Goal: Transaction & Acquisition: Download file/media

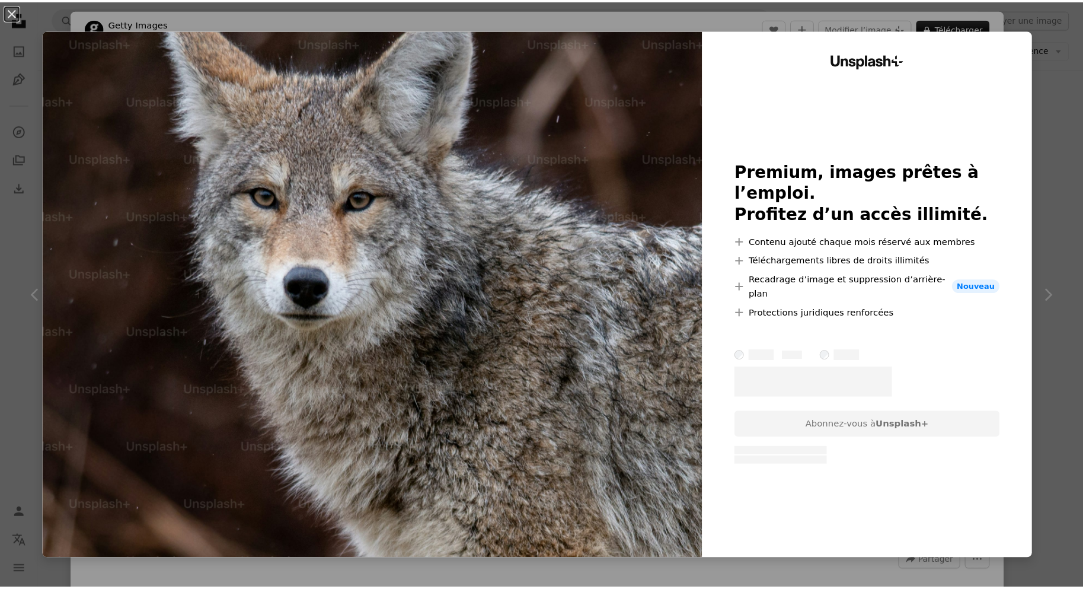
scroll to position [3438, 0]
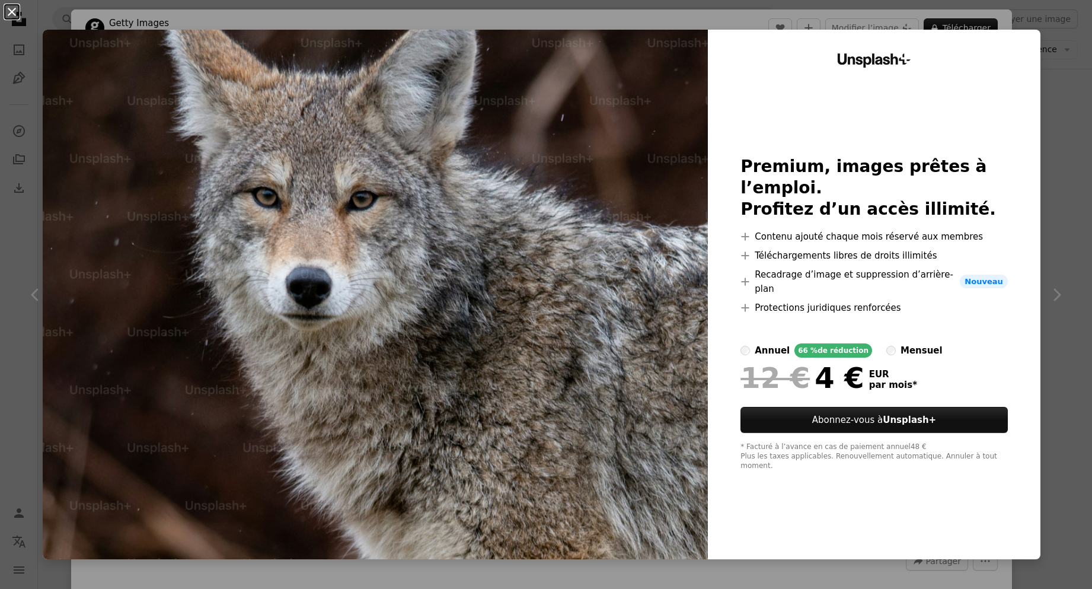
click at [8, 7] on button "An X shape" at bounding box center [12, 12] width 14 height 14
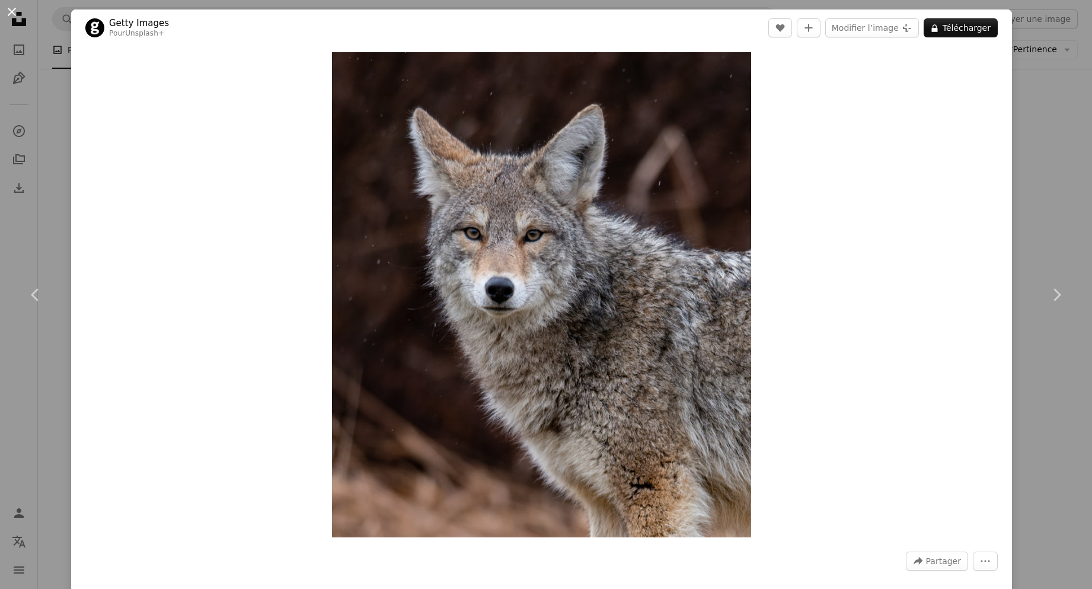
click at [9, 12] on button "An X shape" at bounding box center [12, 12] width 14 height 14
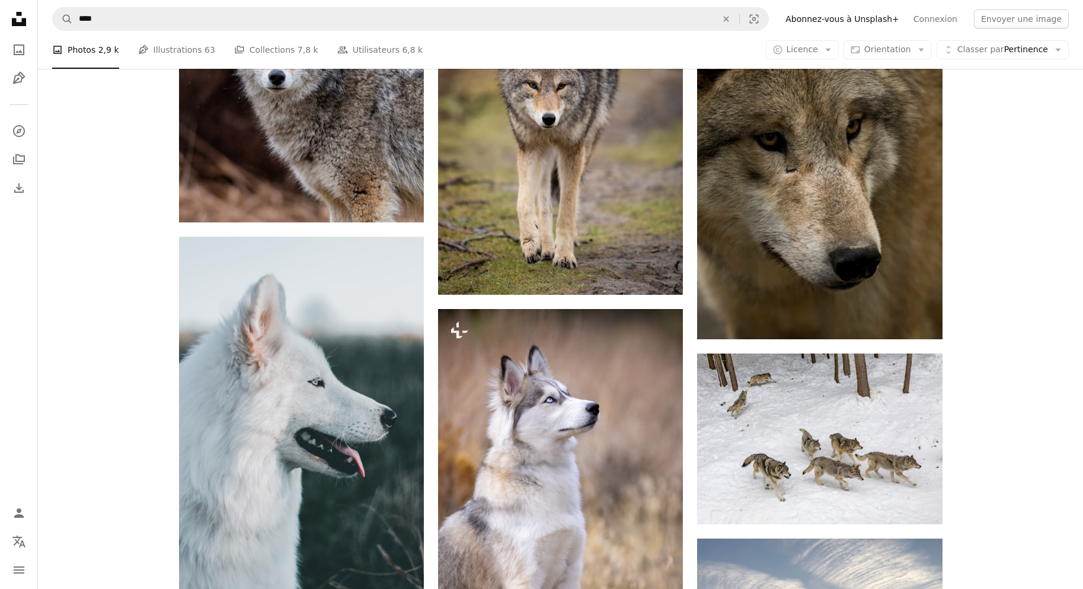
scroll to position [4149, 0]
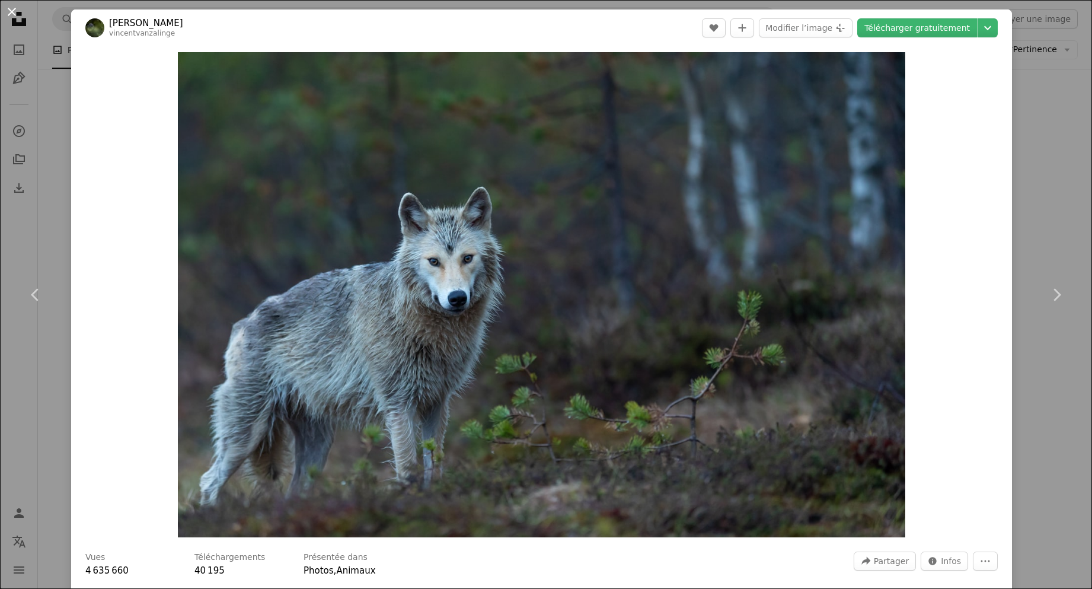
click at [10, 9] on button "An X shape" at bounding box center [12, 12] width 14 height 14
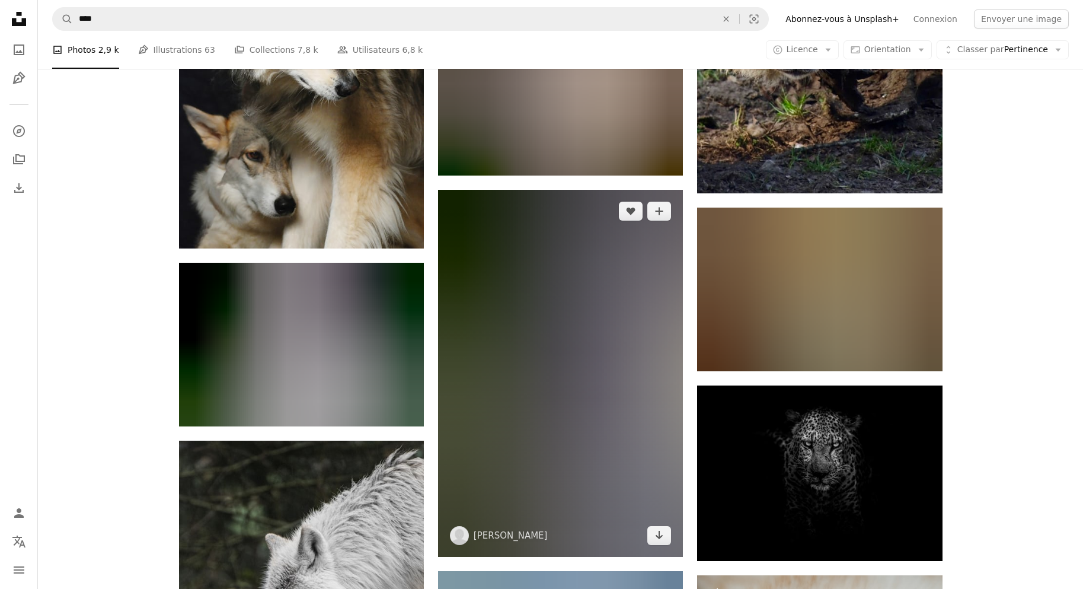
scroll to position [7705, 0]
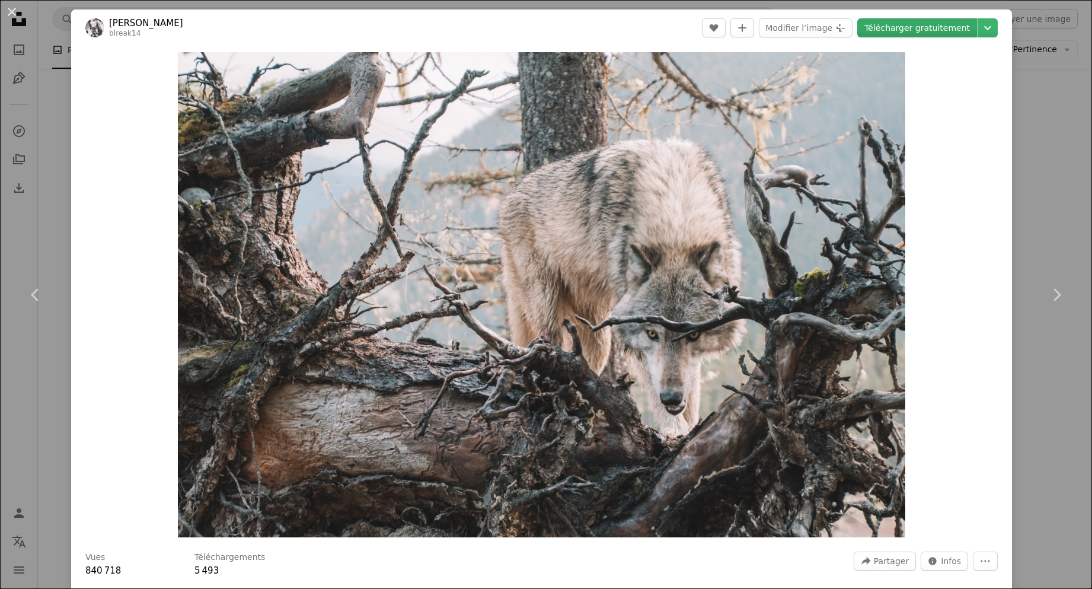
click at [952, 24] on link "Télécharger gratuitement" at bounding box center [917, 27] width 120 height 19
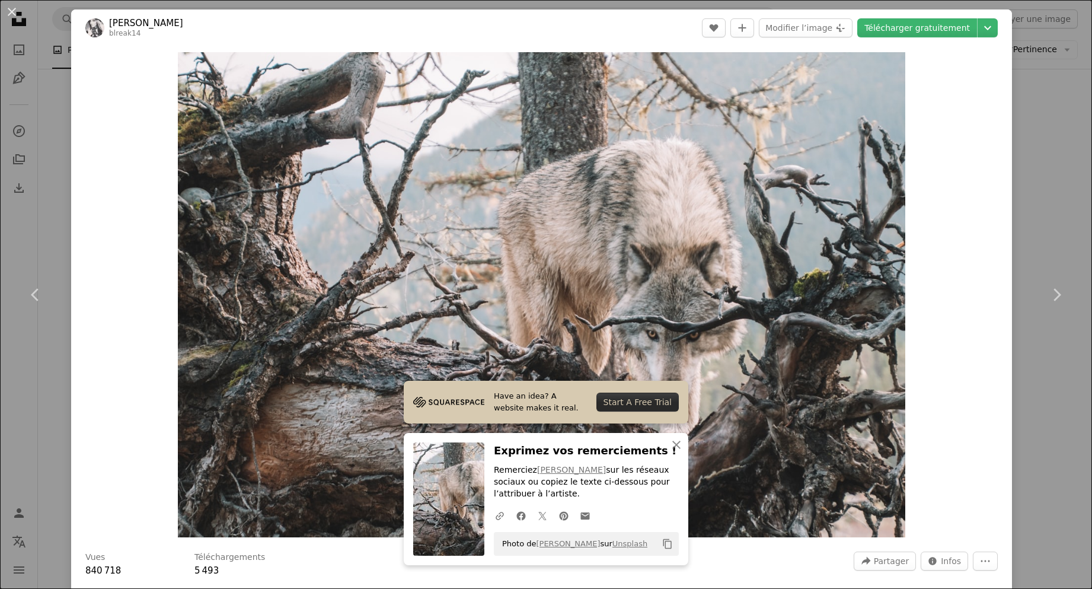
click at [990, 134] on div "Zoom in" at bounding box center [541, 294] width 941 height 497
click at [9, 12] on button "An X shape" at bounding box center [12, 12] width 14 height 14
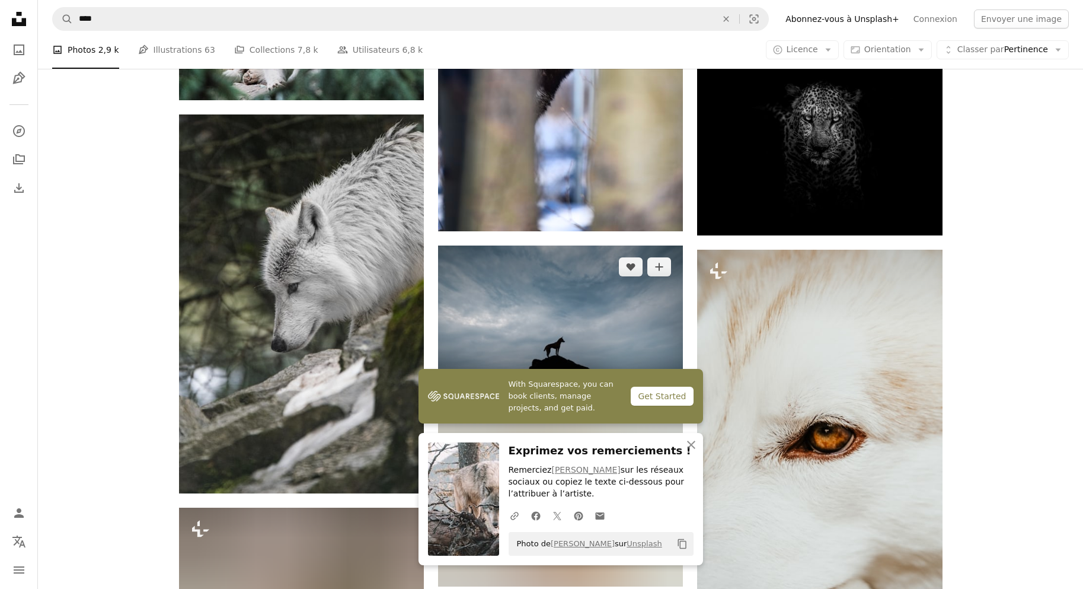
scroll to position [8061, 0]
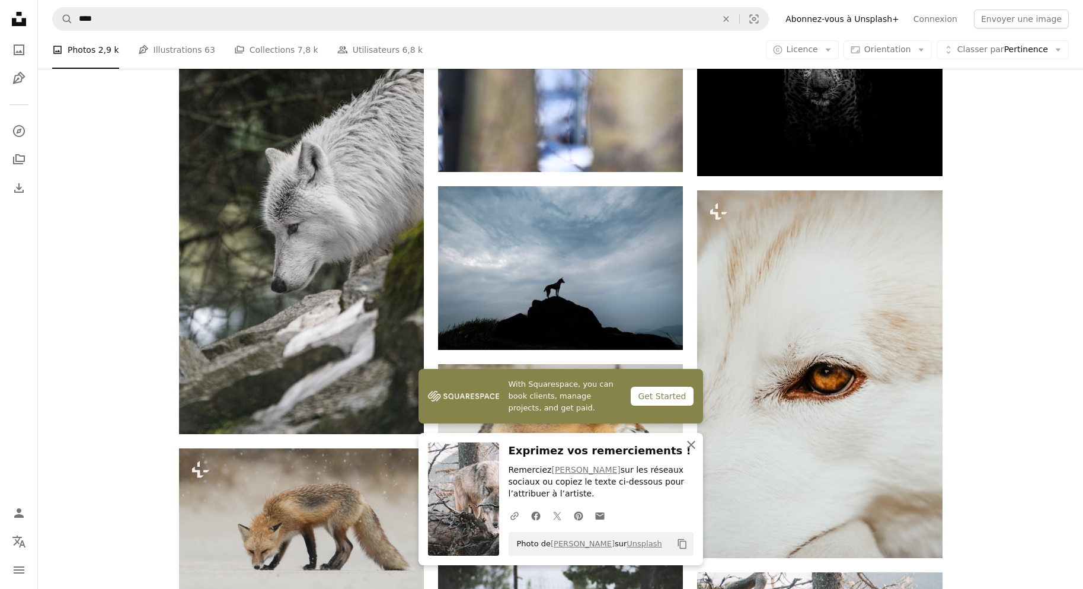
click at [692, 449] on icon "An X shape" at bounding box center [691, 444] width 14 height 14
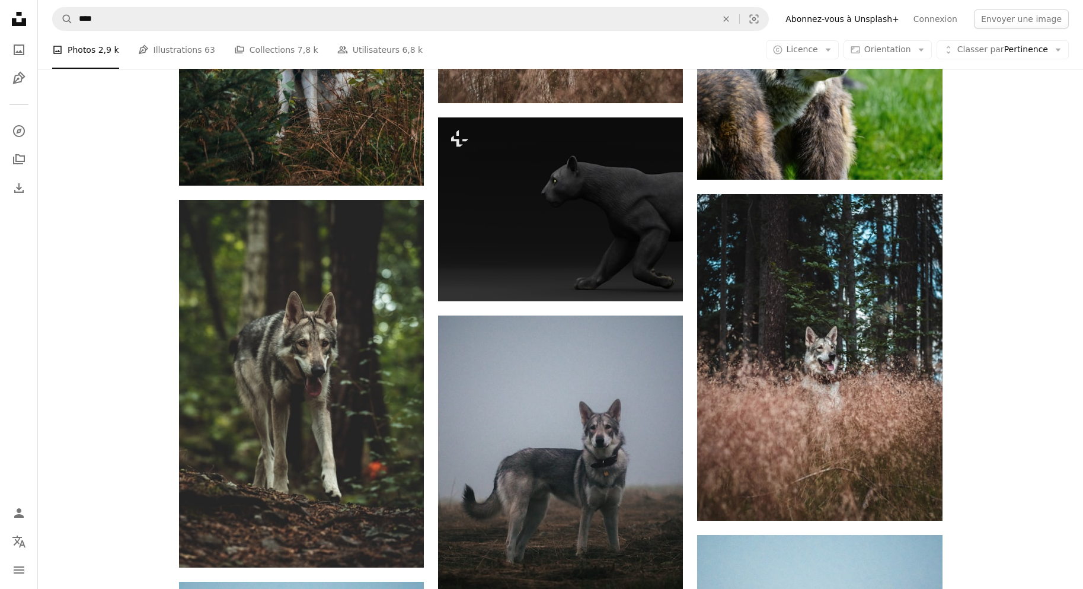
scroll to position [25011, 0]
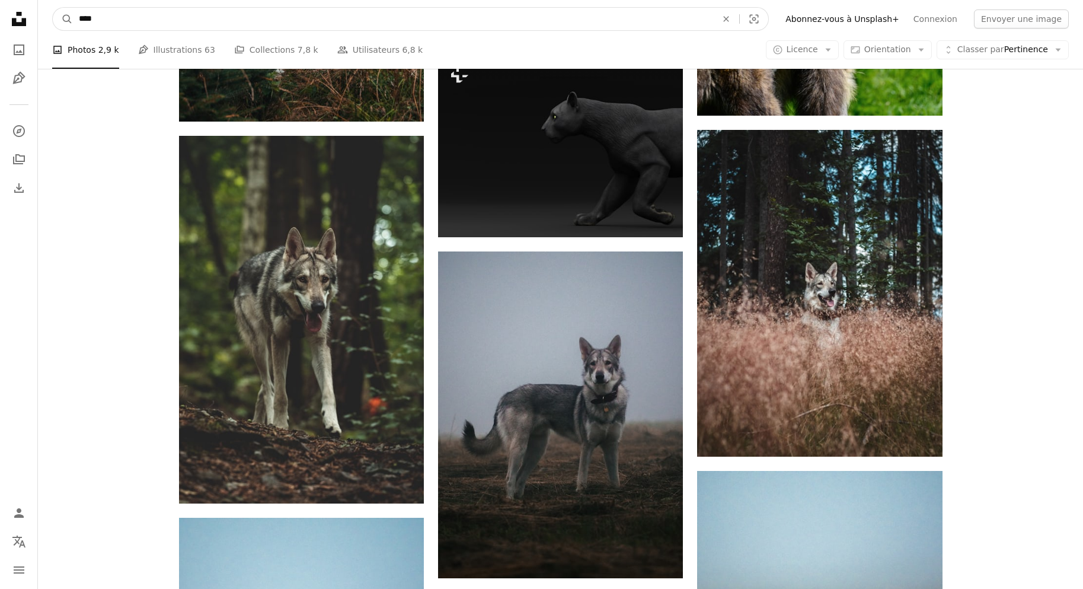
click at [158, 14] on input "****" at bounding box center [393, 19] width 640 height 23
type input "**********"
click at [53, 8] on button "A magnifying glass" at bounding box center [63, 19] width 20 height 23
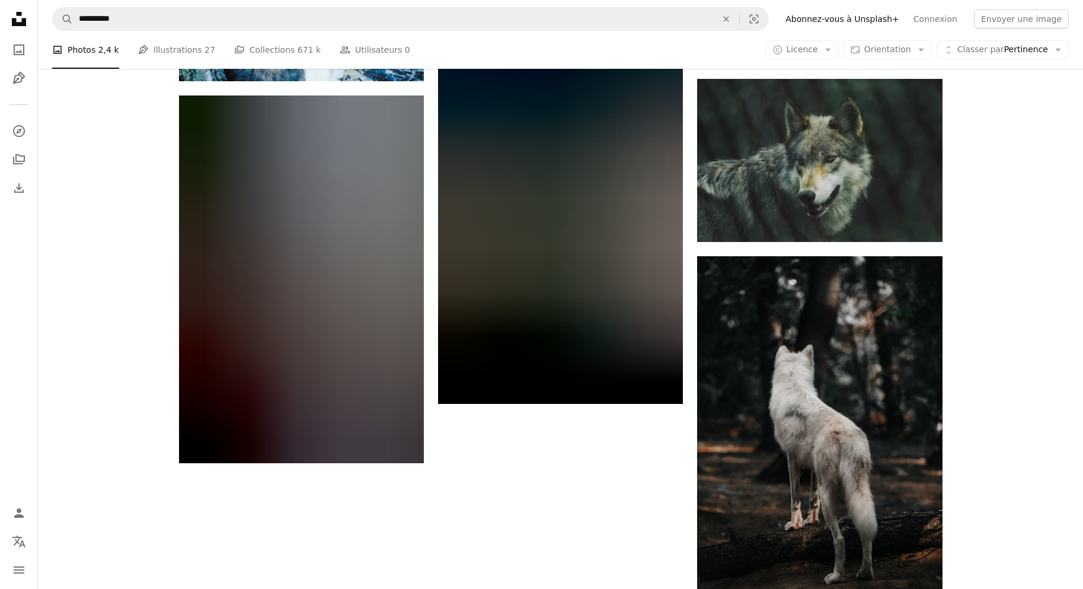
scroll to position [1655, 0]
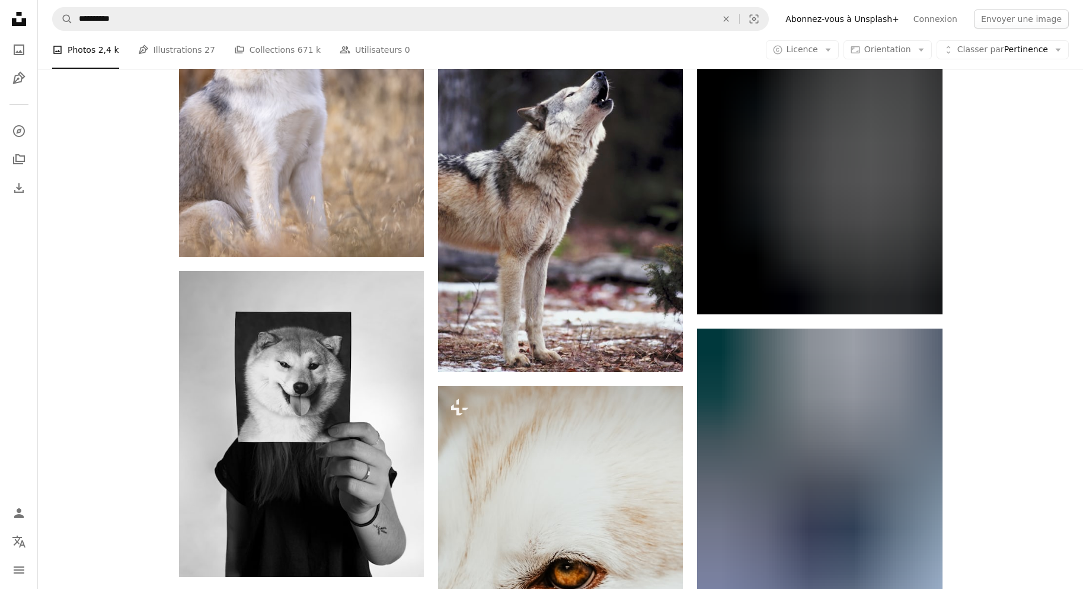
scroll to position [3493, 0]
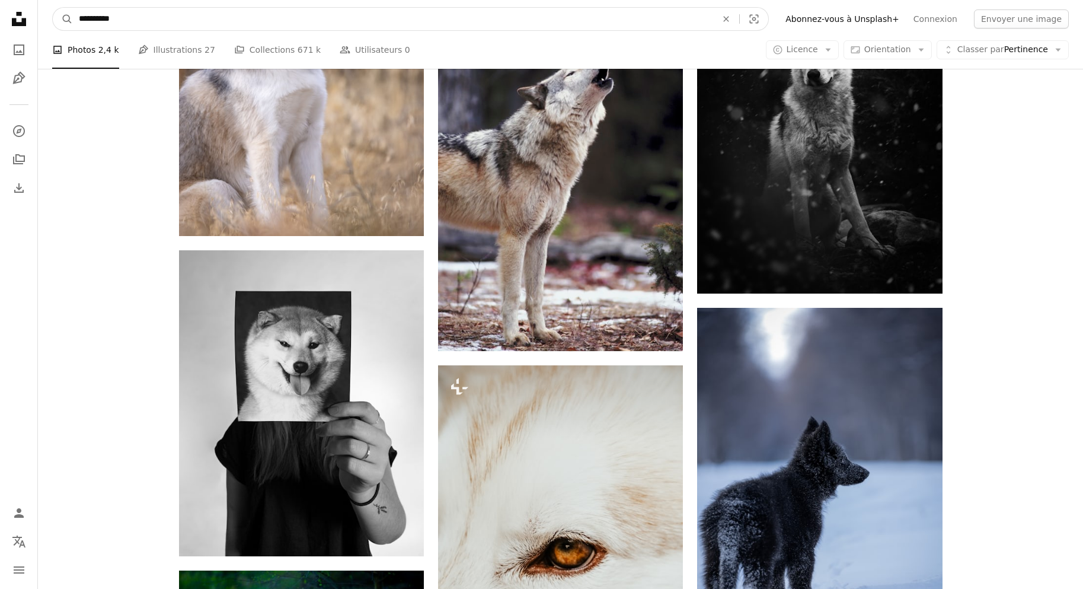
click at [127, 19] on input "**********" at bounding box center [393, 19] width 640 height 23
type input "*"
type input "******"
click at [53, 8] on button "A magnifying glass" at bounding box center [63, 19] width 20 height 23
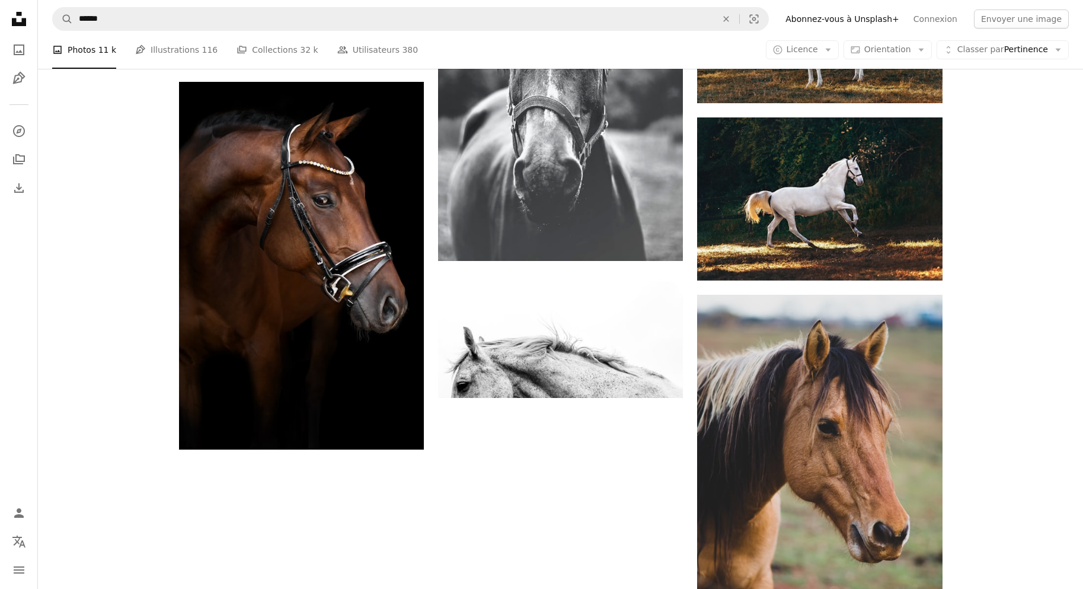
scroll to position [1501, 0]
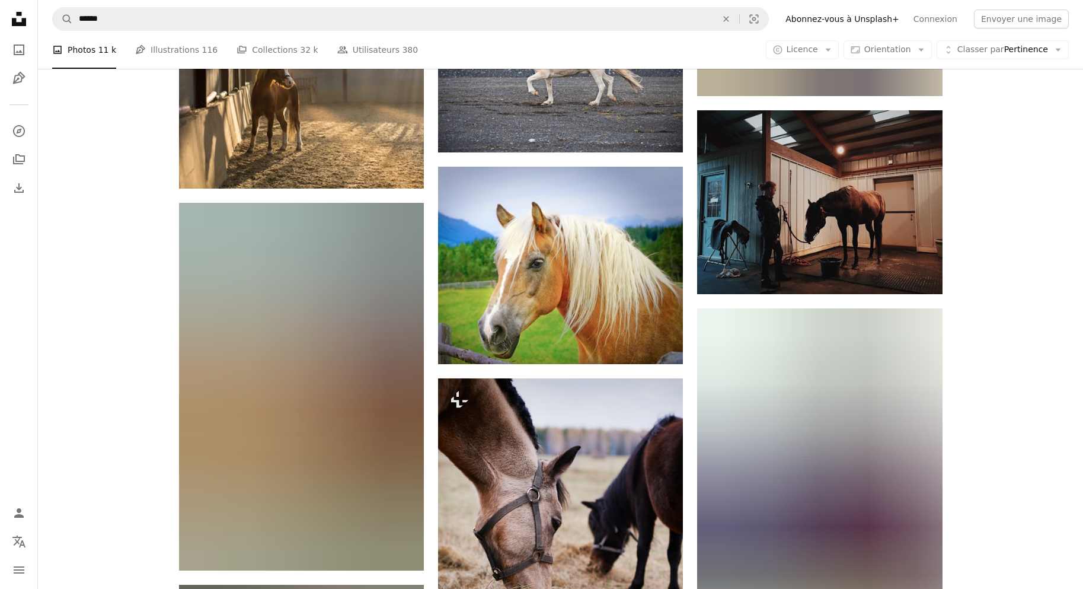
scroll to position [19993, 0]
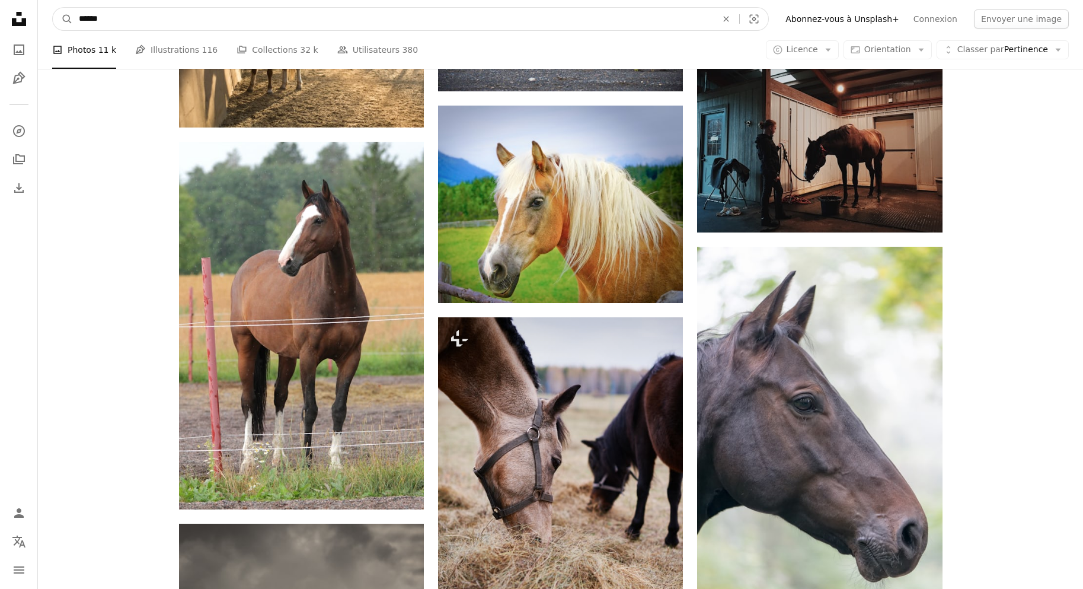
click at [148, 12] on input "******" at bounding box center [393, 19] width 640 height 23
type input "**********"
click at [53, 8] on button "A magnifying glass" at bounding box center [63, 19] width 20 height 23
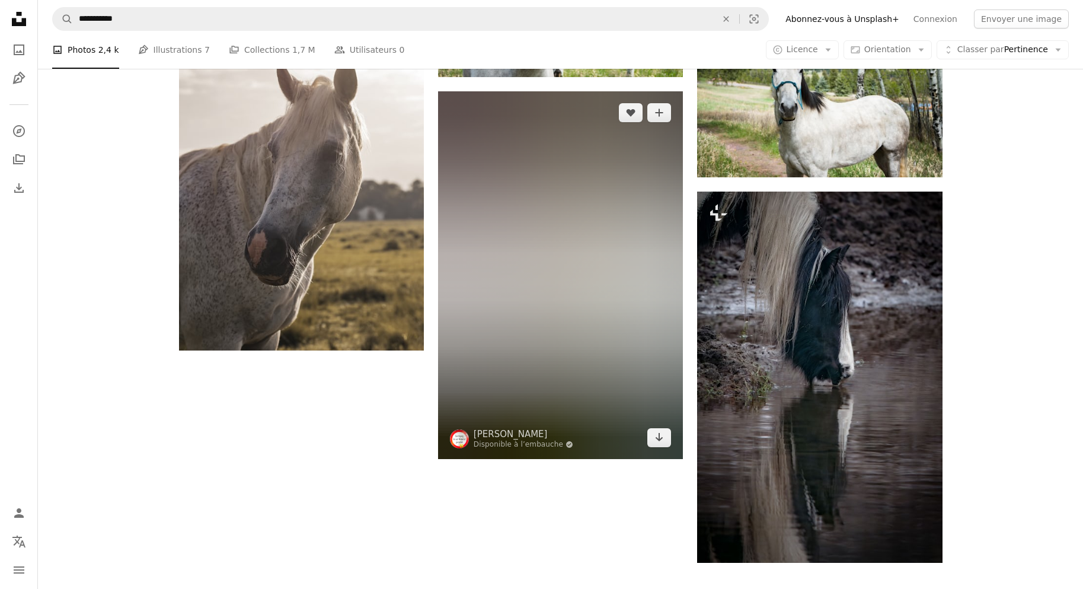
scroll to position [1984, 0]
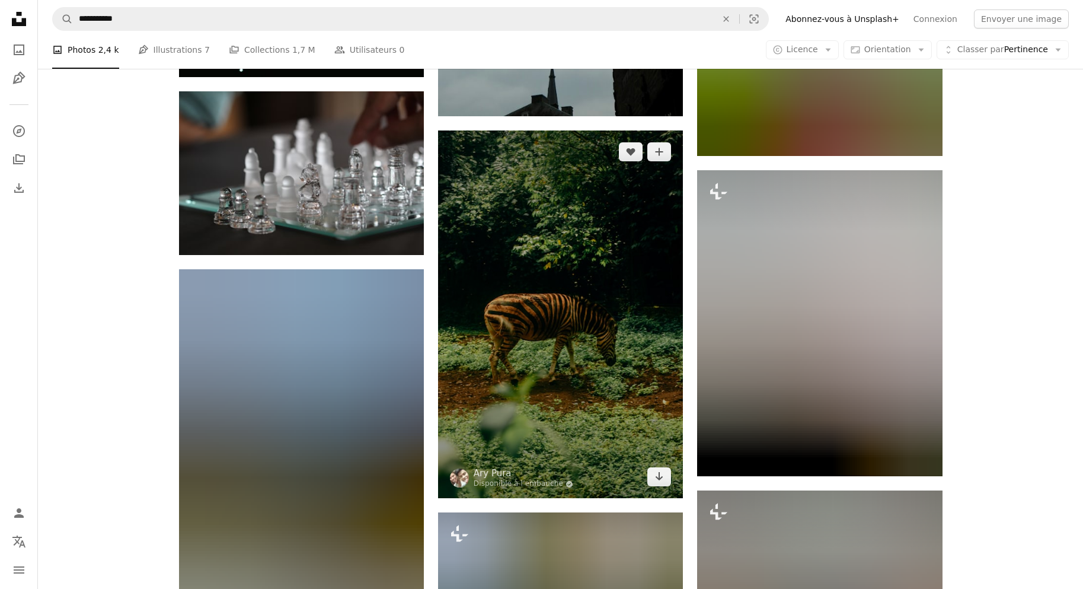
scroll to position [8148, 0]
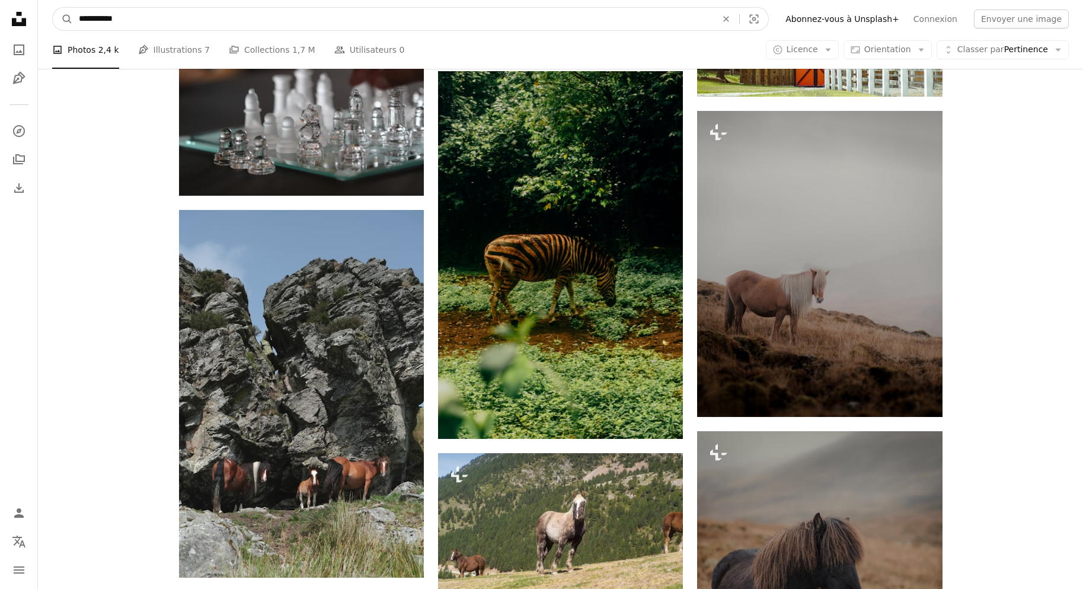
click at [119, 17] on input "**********" at bounding box center [393, 19] width 640 height 23
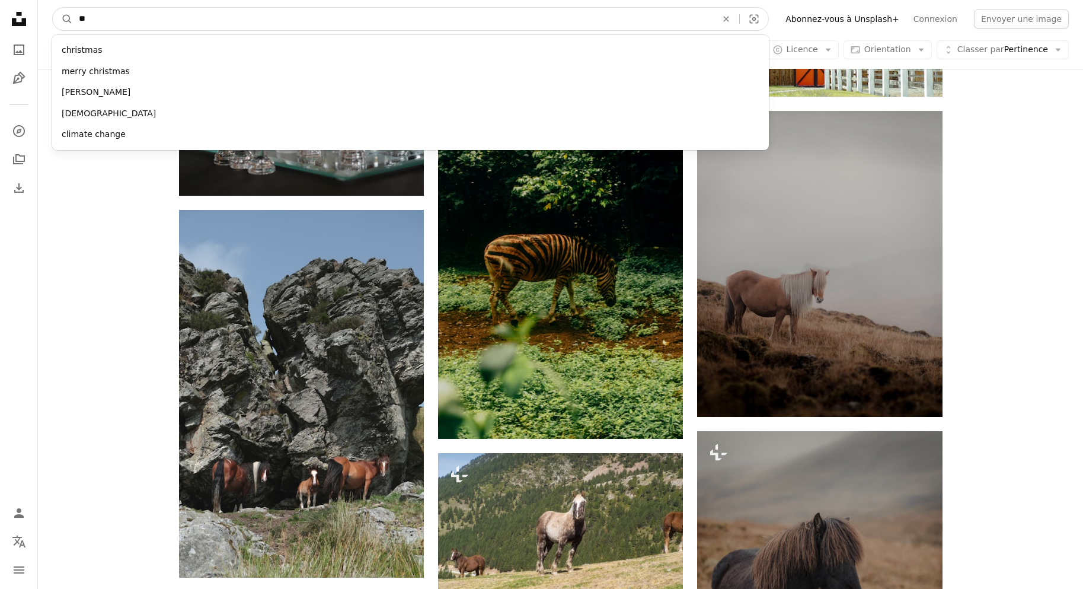
type input "*"
type input "****"
click at [53, 8] on button "A magnifying glass" at bounding box center [63, 19] width 20 height 23
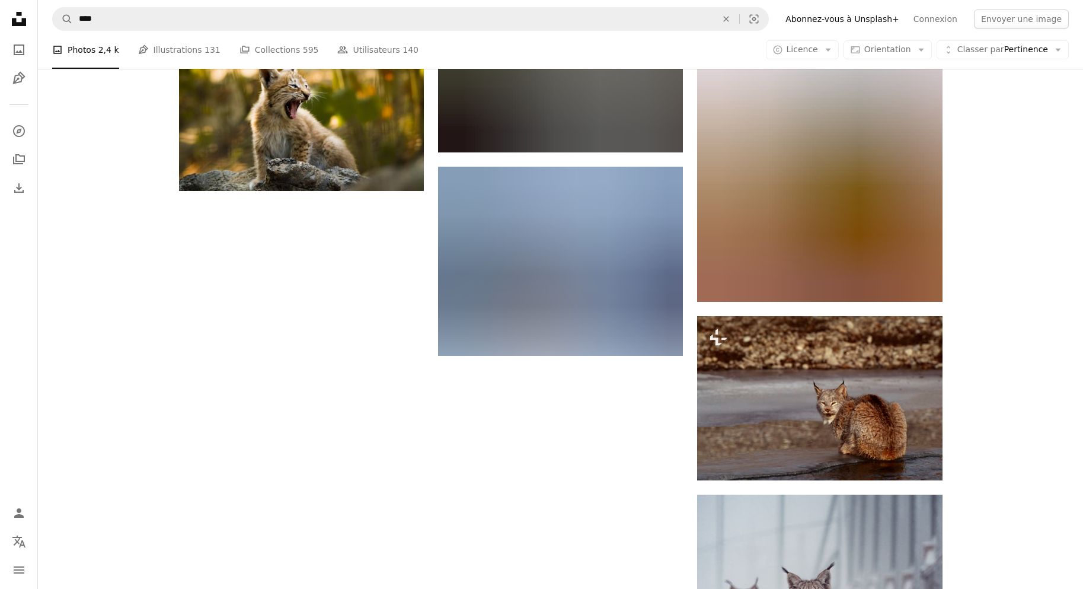
scroll to position [1600, 0]
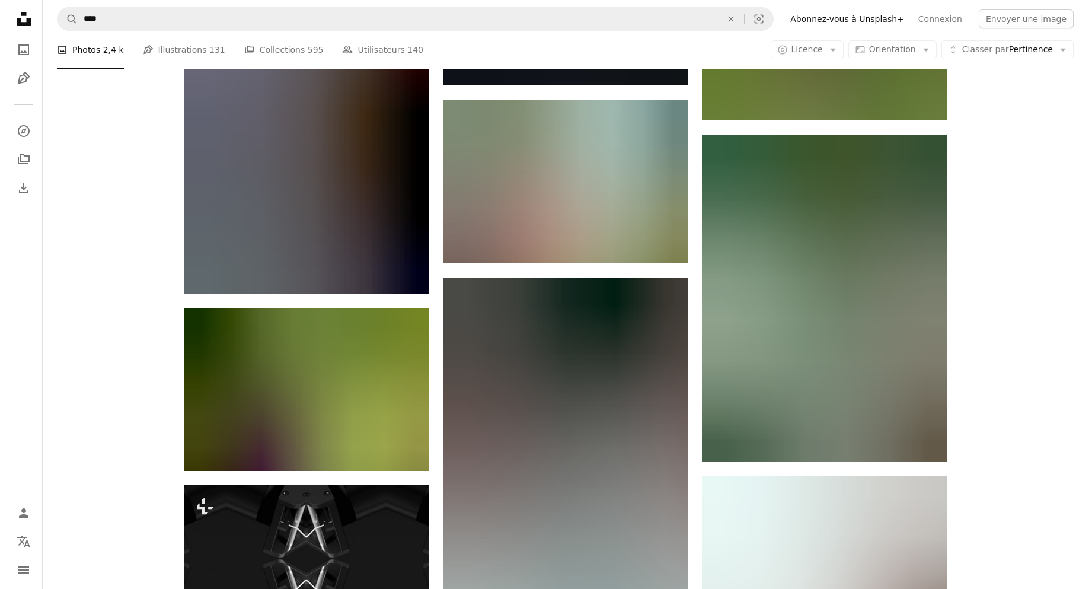
scroll to position [11913, 0]
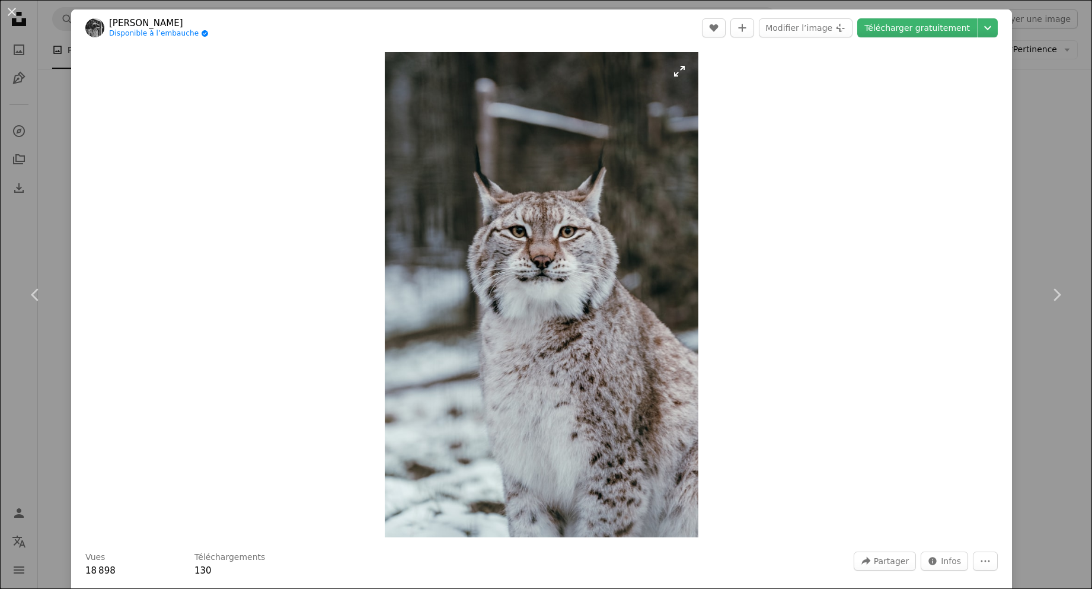
click at [508, 335] on img "Zoom sur cette image" at bounding box center [542, 294] width 314 height 485
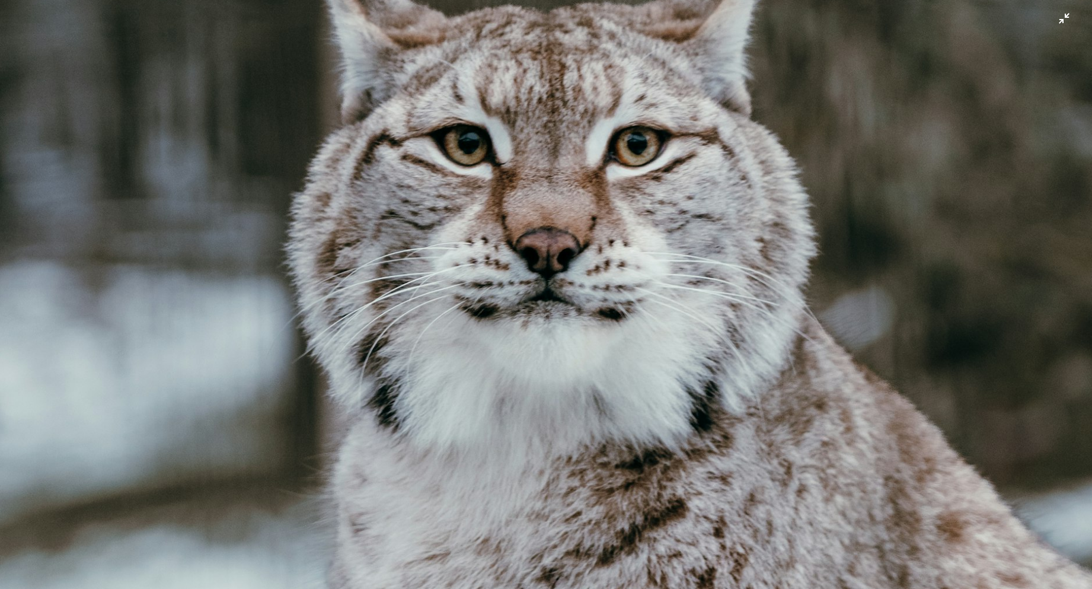
scroll to position [418, 0]
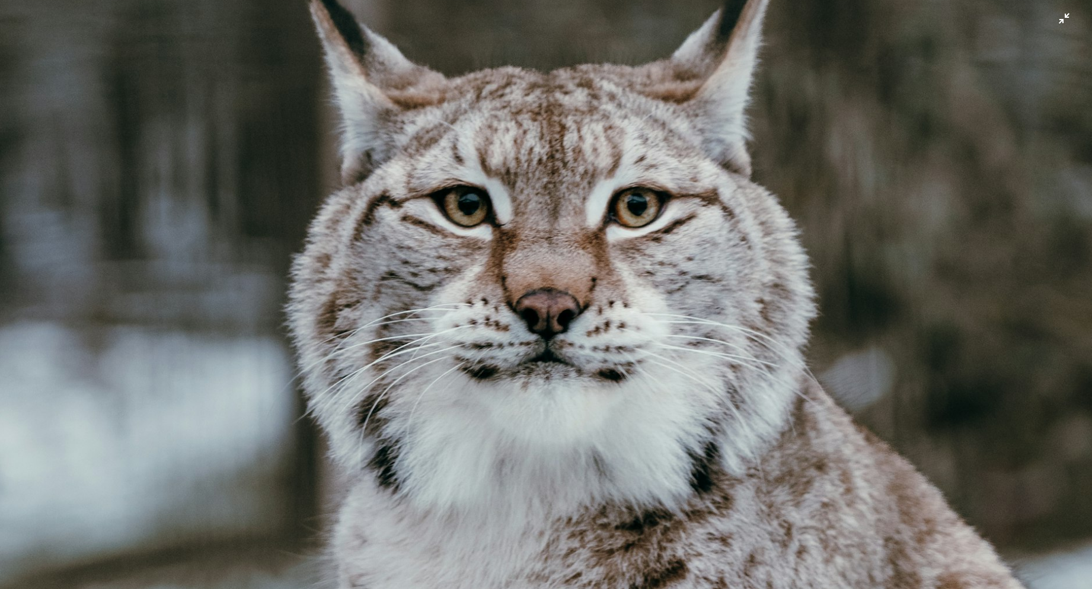
click at [1059, 18] on img "Zoom arrière sur cette image" at bounding box center [545, 426] width 1093 height 1690
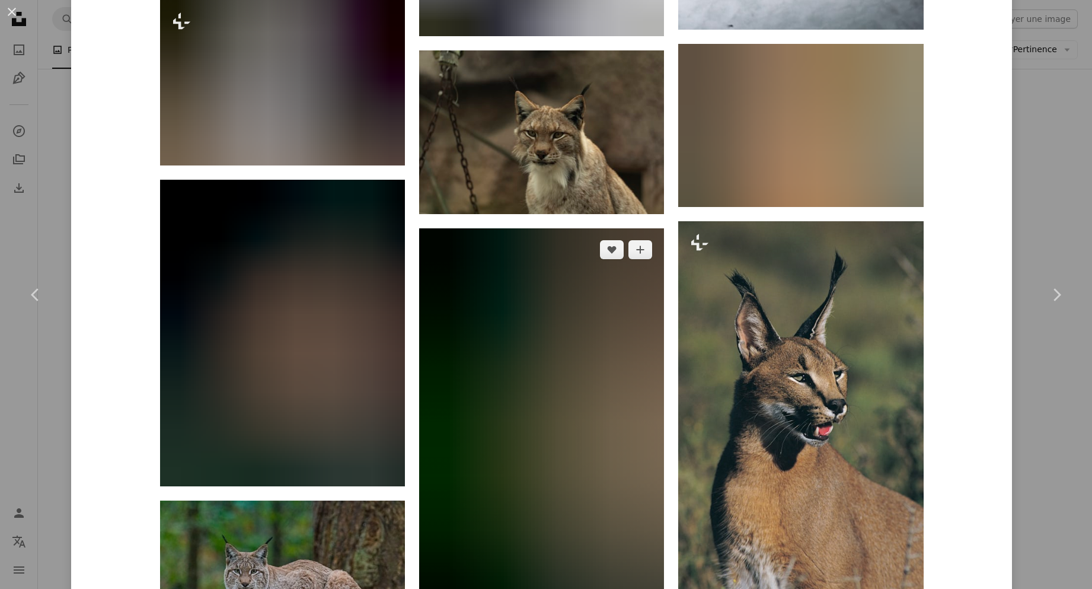
scroll to position [5986, 0]
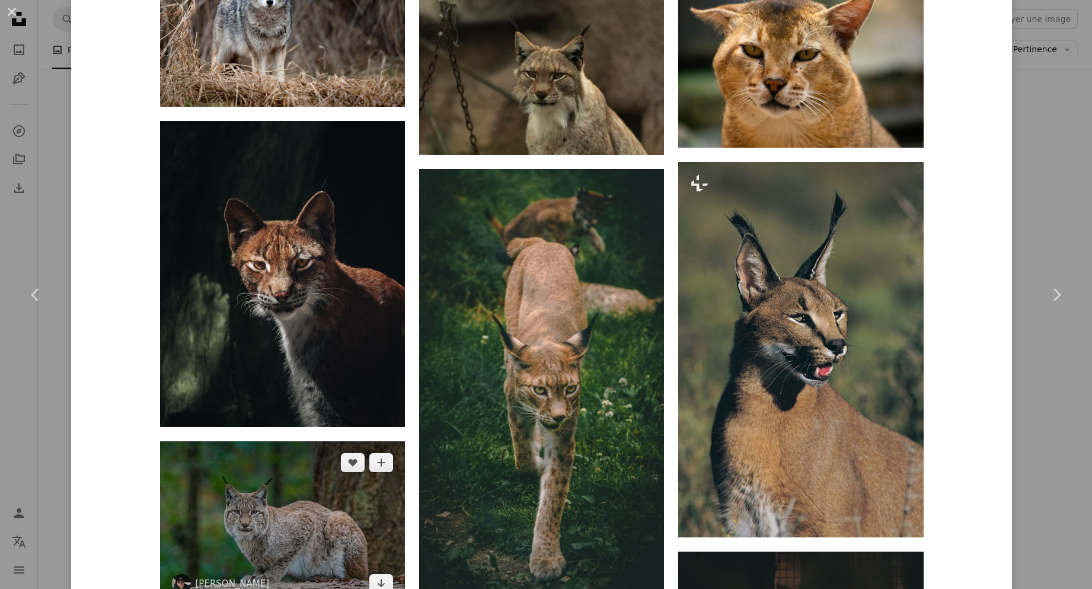
click at [325, 441] on img at bounding box center [282, 522] width 245 height 163
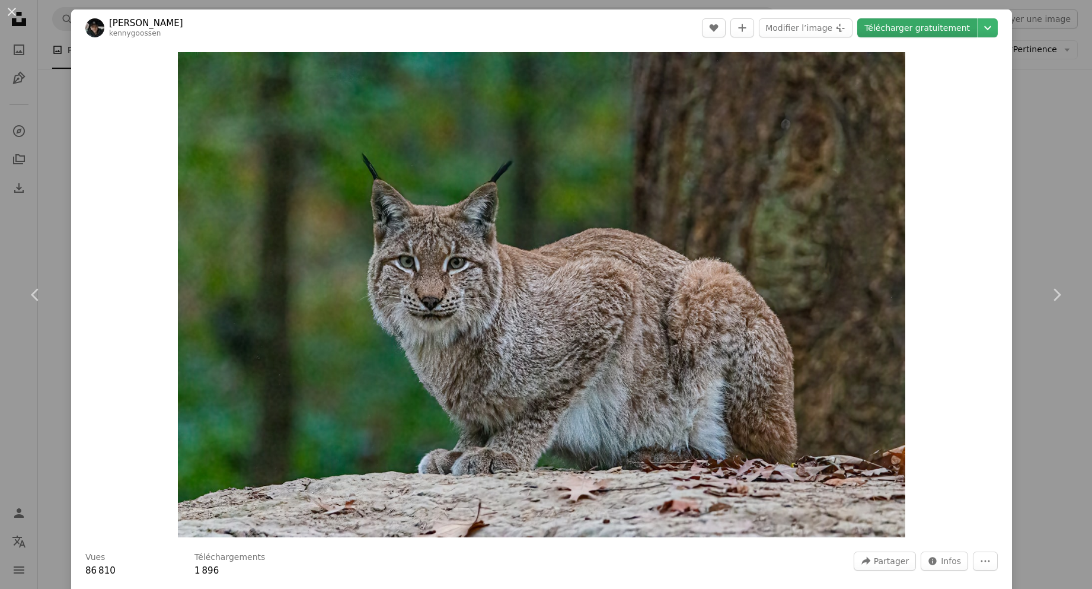
click at [958, 28] on link "Télécharger gratuitement" at bounding box center [917, 27] width 120 height 19
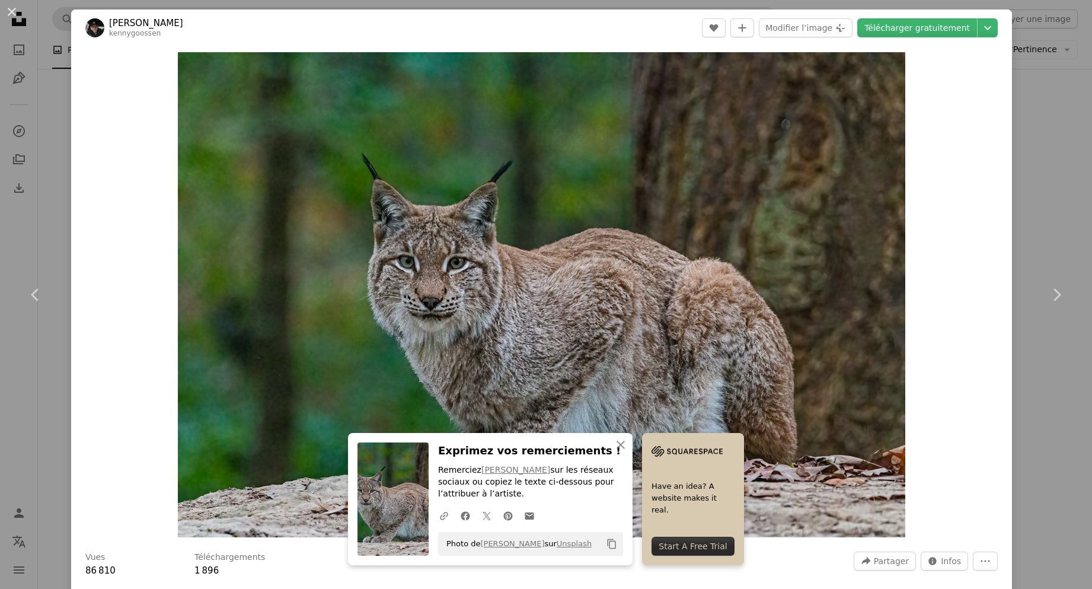
drag, startPoint x: 9, startPoint y: 11, endPoint x: 85, endPoint y: 30, distance: 77.6
click at [9, 11] on button "An X shape" at bounding box center [12, 12] width 14 height 14
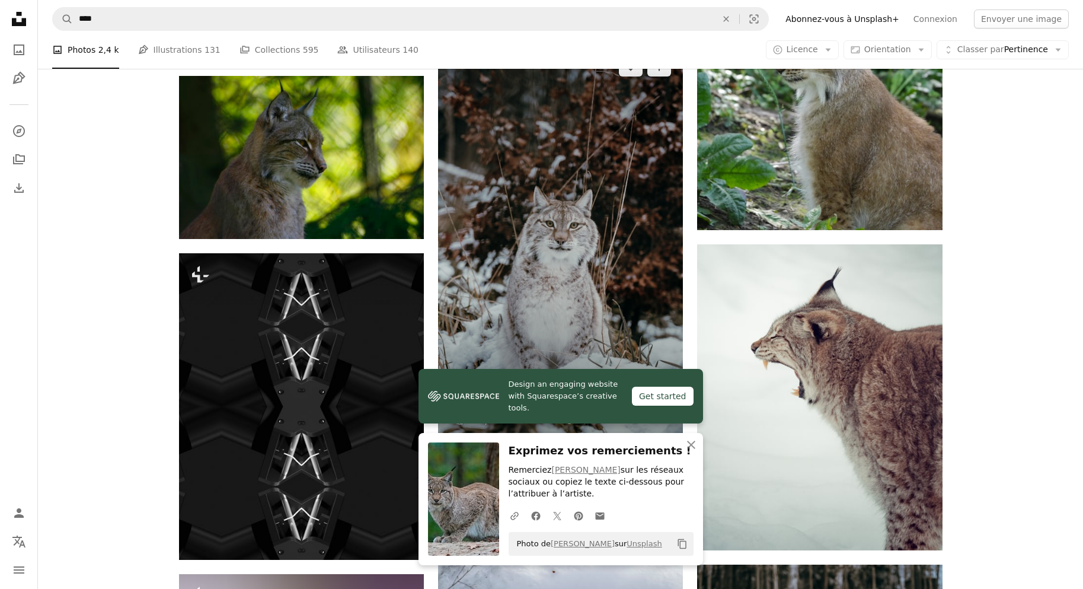
scroll to position [12150, 0]
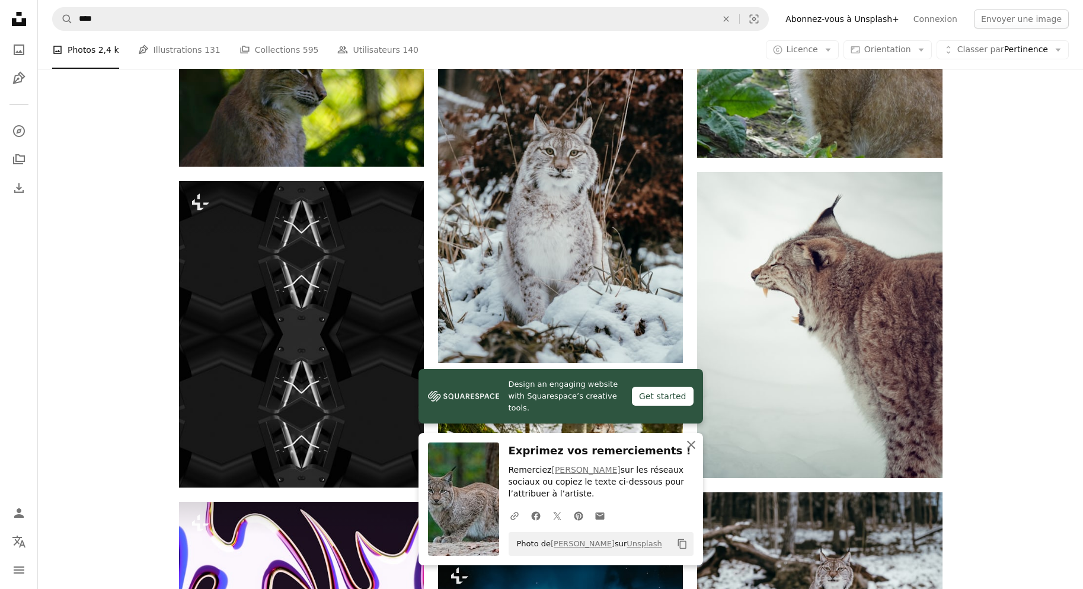
click at [686, 445] on icon "An X shape" at bounding box center [691, 444] width 14 height 14
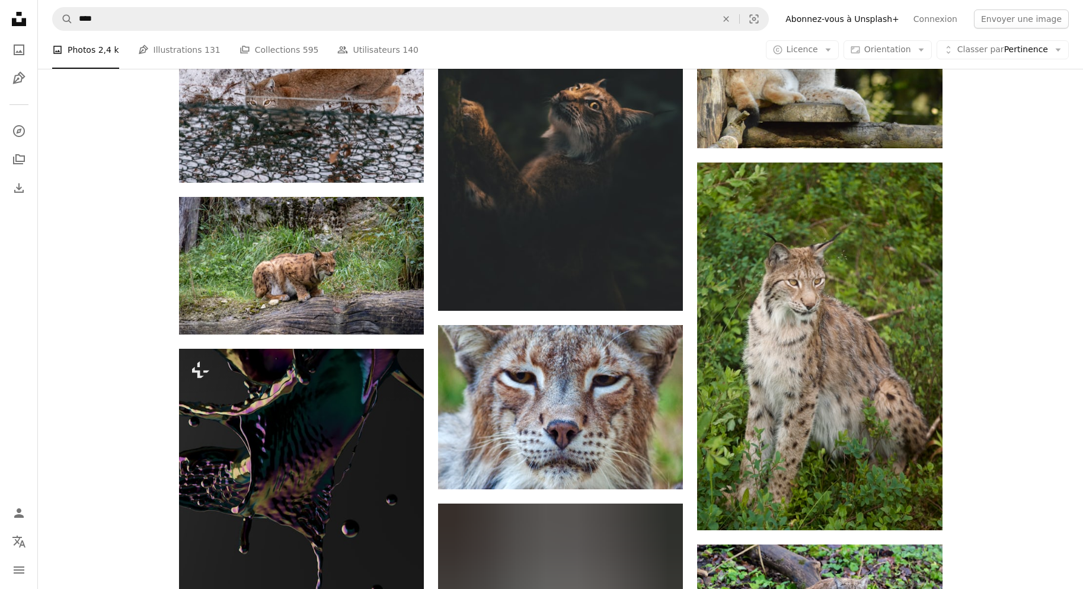
scroll to position [13632, 0]
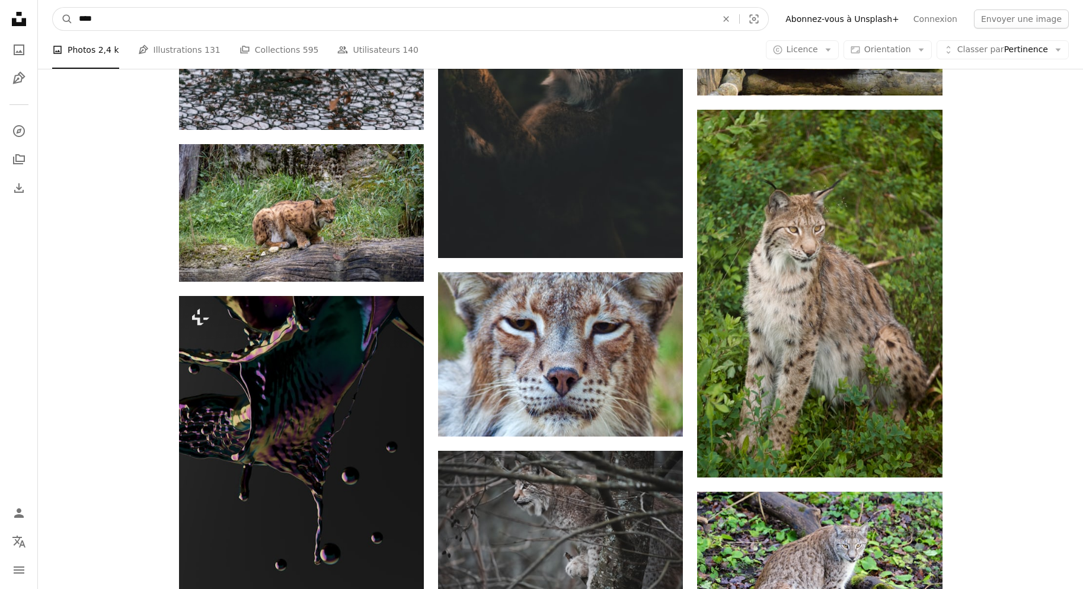
click at [108, 9] on input "****" at bounding box center [393, 19] width 640 height 23
type input "*"
type input "****"
click at [53, 8] on button "A magnifying glass" at bounding box center [63, 19] width 20 height 23
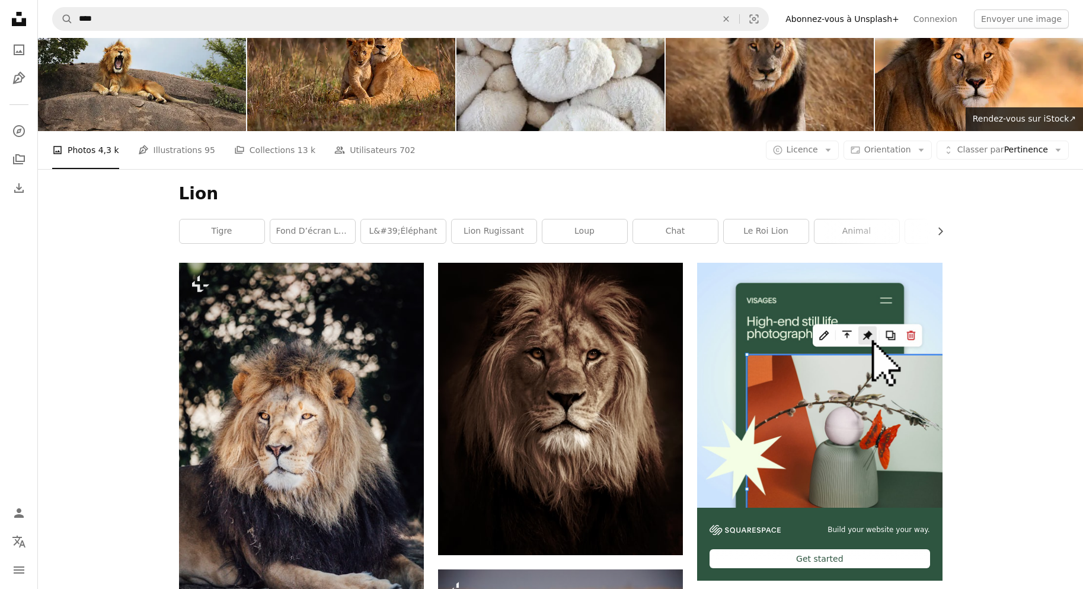
scroll to position [59, 0]
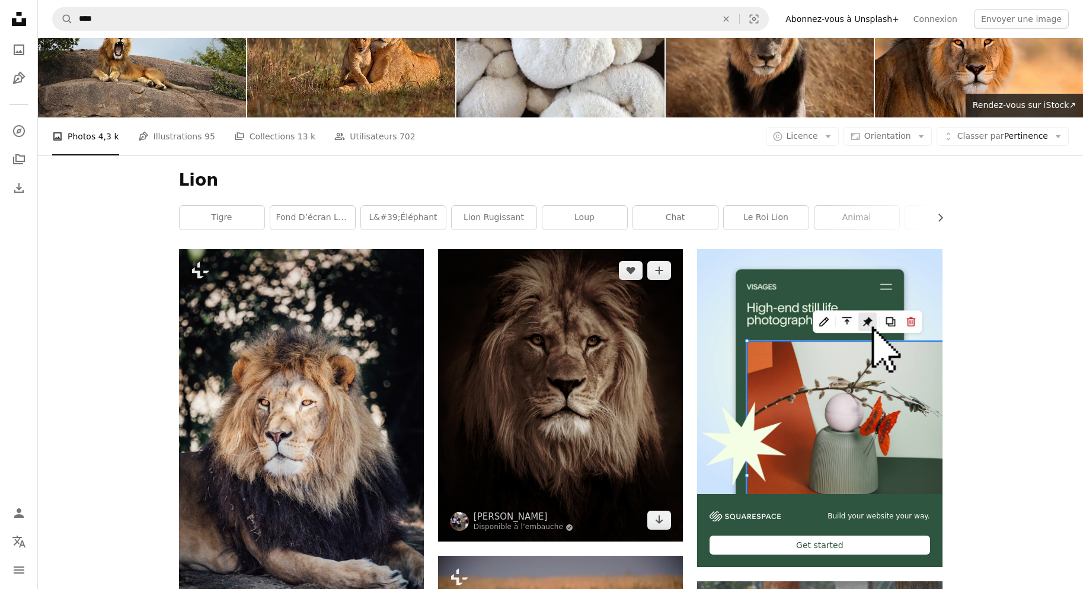
click at [546, 249] on img at bounding box center [560, 395] width 245 height 293
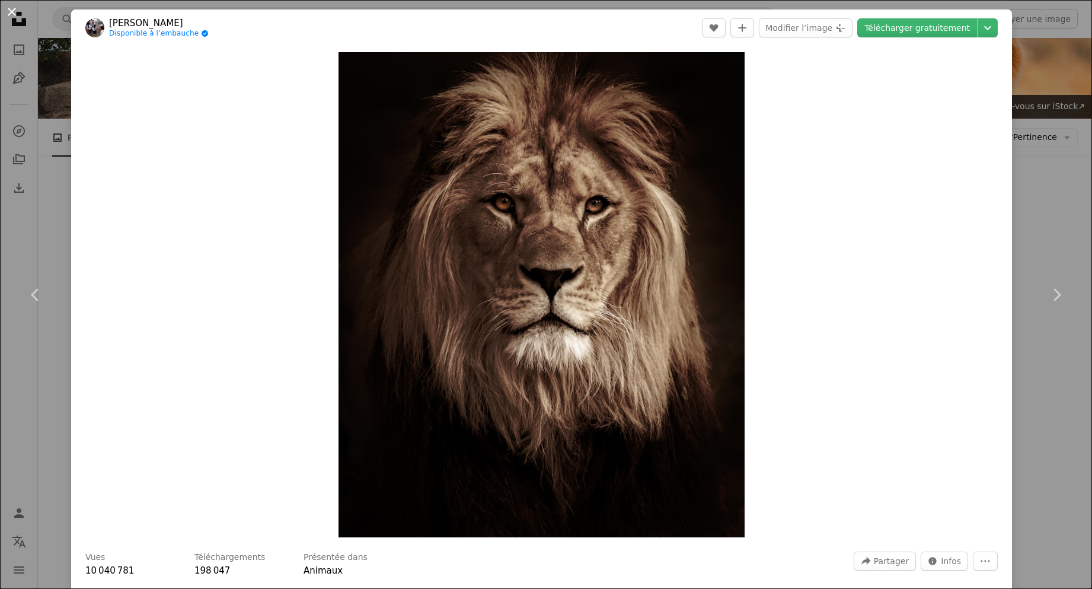
click at [7, 10] on button "An X shape" at bounding box center [12, 12] width 14 height 14
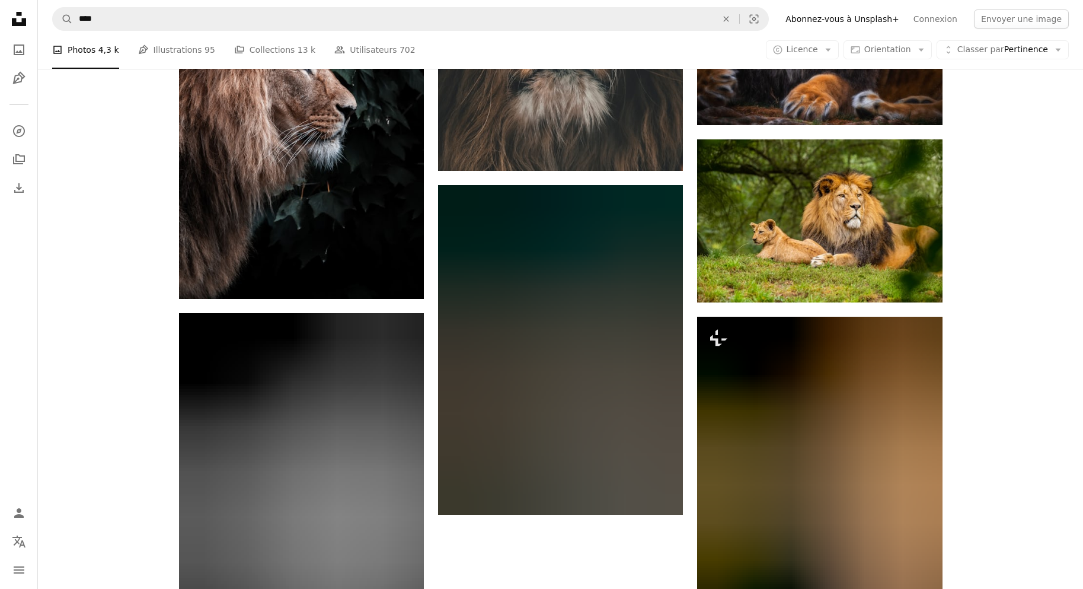
scroll to position [1719, 0]
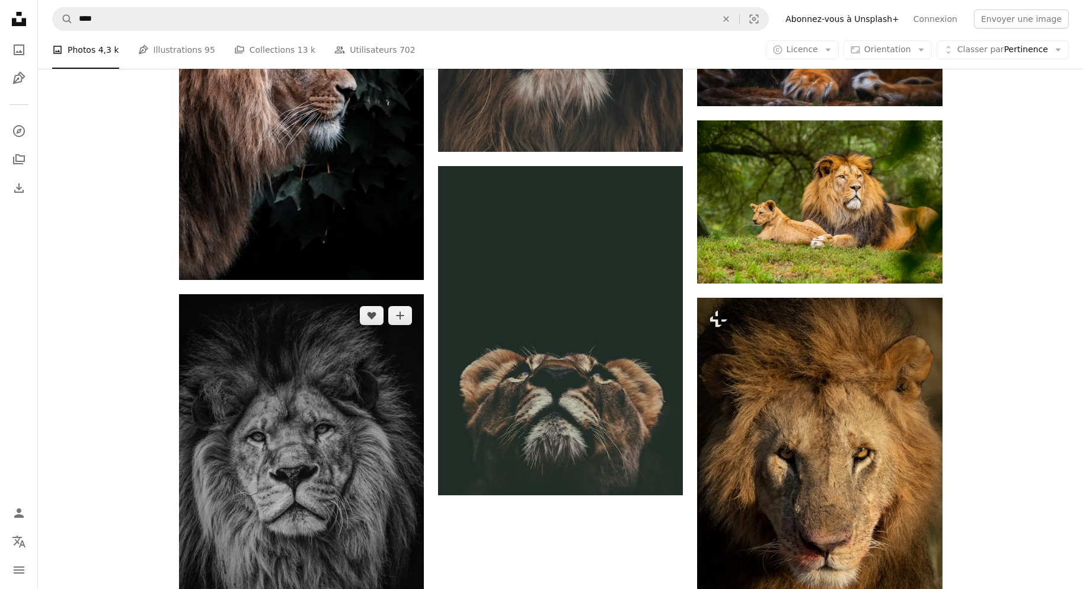
click at [370, 397] on img at bounding box center [301, 474] width 245 height 360
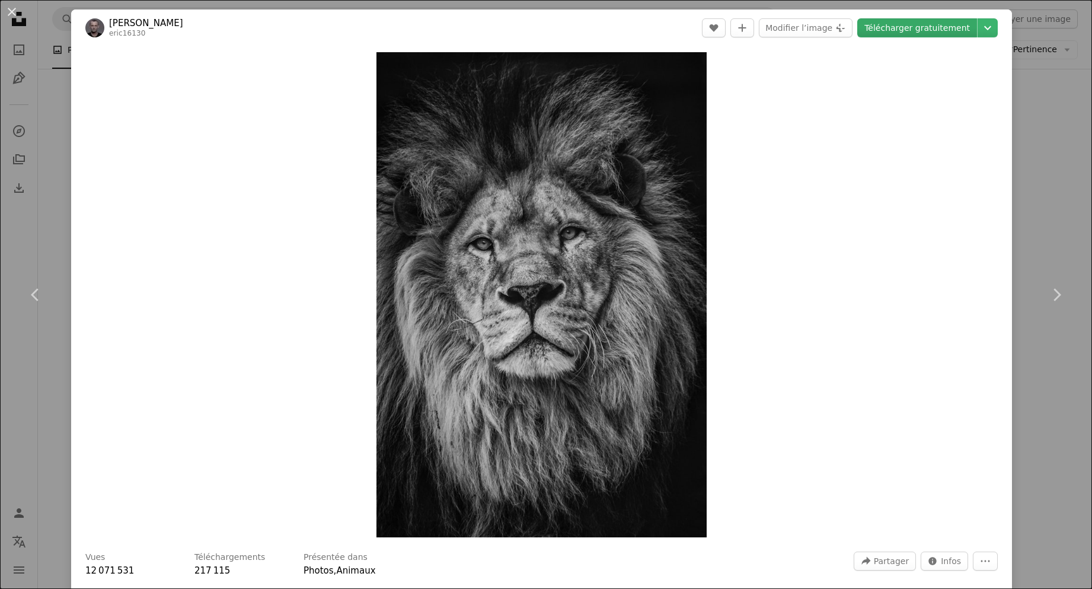
click at [947, 27] on link "Télécharger gratuitement" at bounding box center [917, 27] width 120 height 19
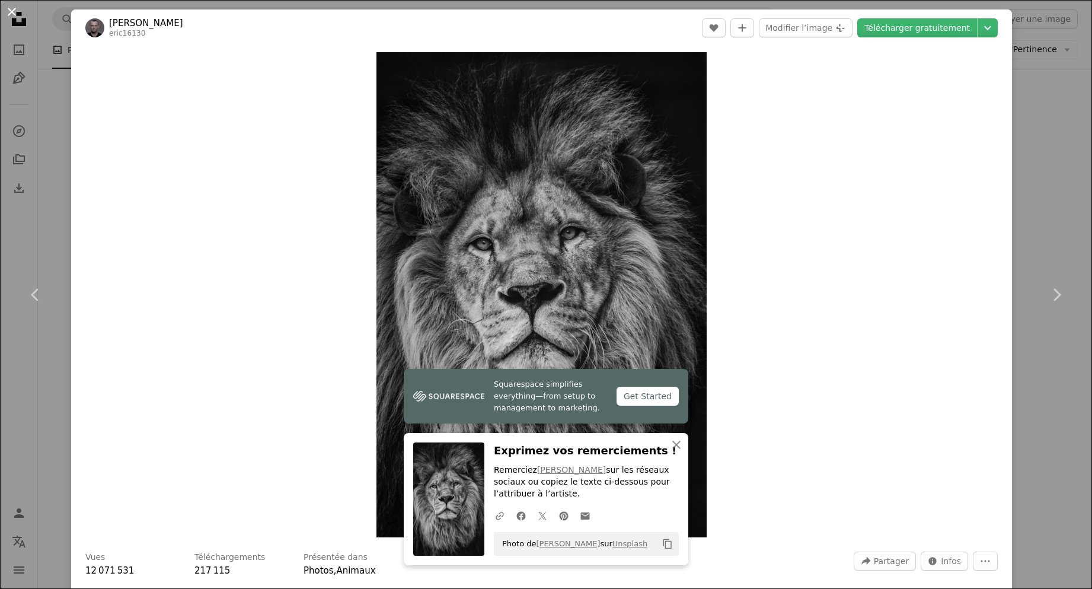
click at [17, 7] on button "An X shape" at bounding box center [12, 12] width 14 height 14
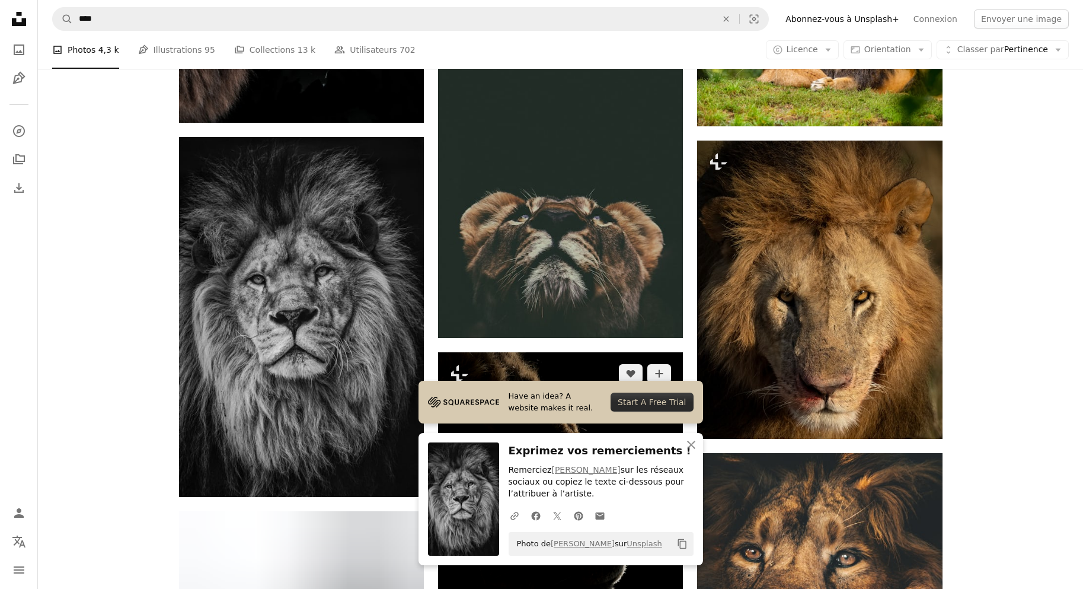
scroll to position [1897, 0]
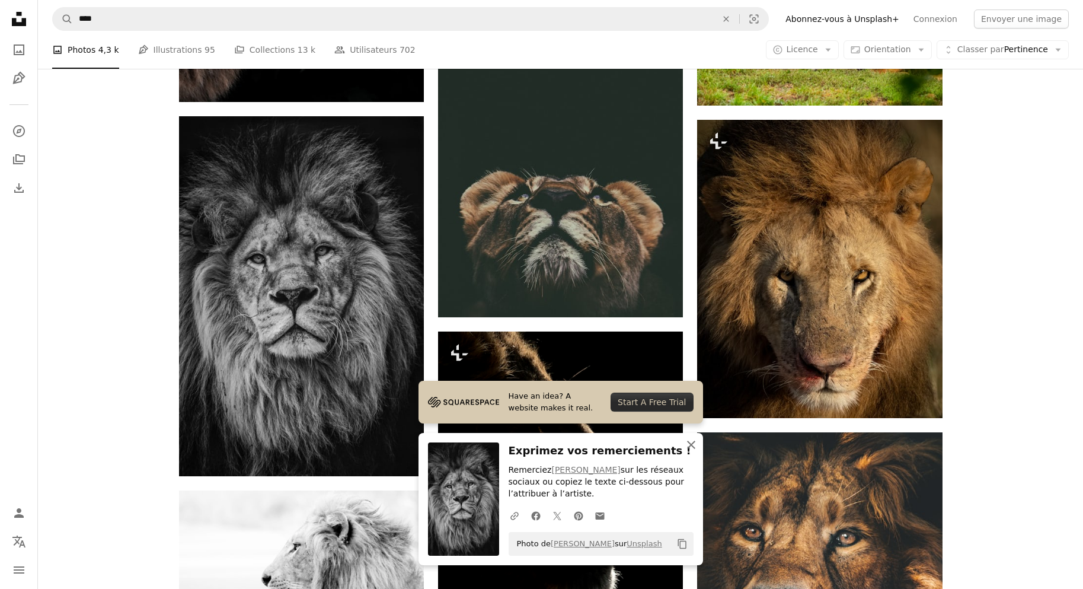
drag, startPoint x: 688, startPoint y: 445, endPoint x: 666, endPoint y: 440, distance: 22.3
click at [688, 445] on icon "An X shape" at bounding box center [691, 444] width 14 height 14
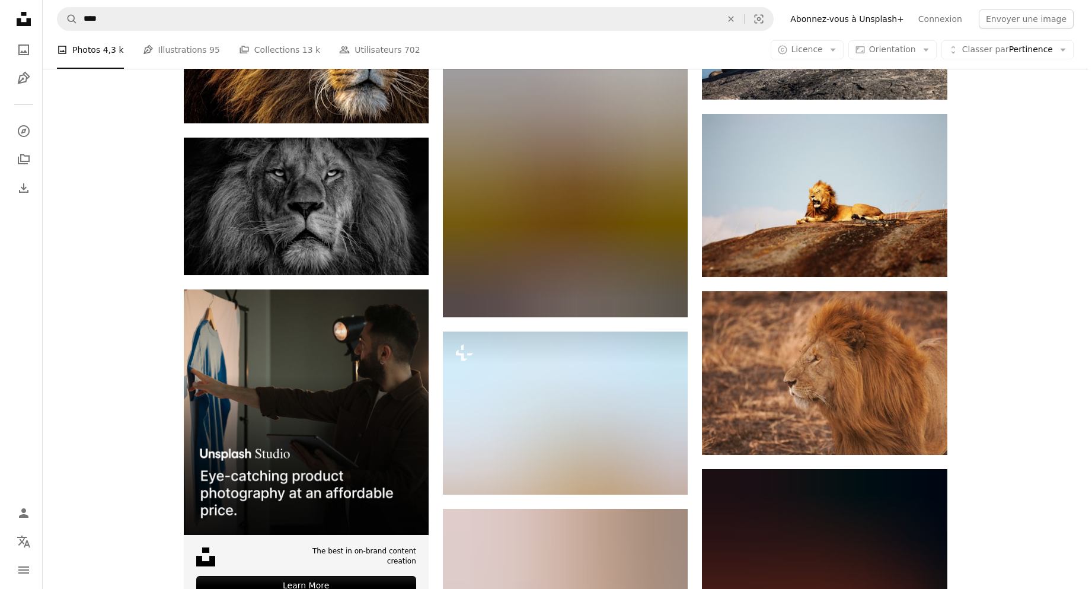
scroll to position [2786, 0]
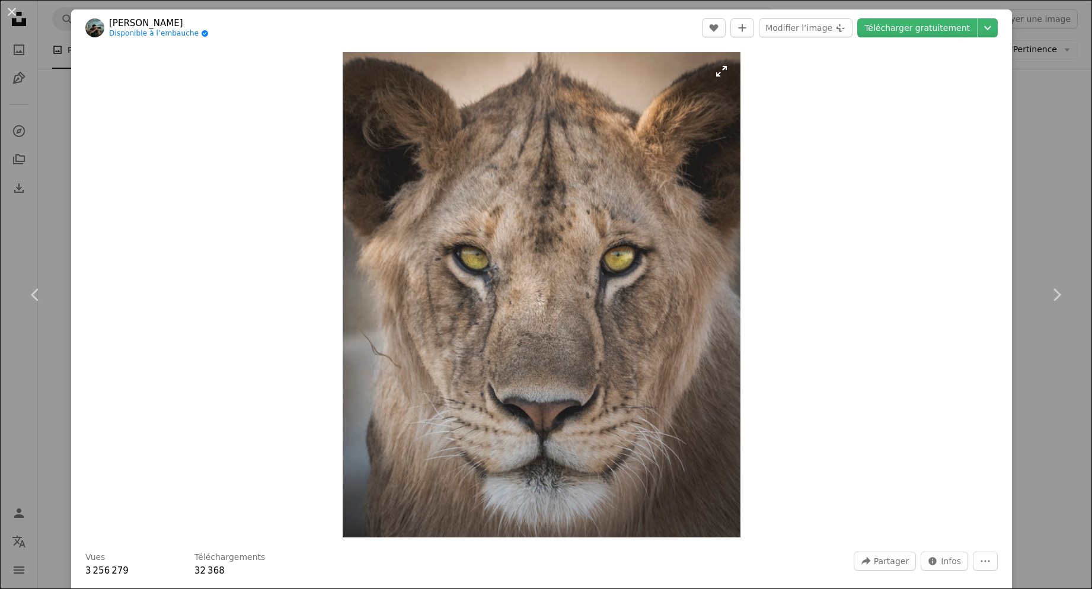
click at [543, 295] on img "Zoom sur cette image" at bounding box center [542, 294] width 398 height 485
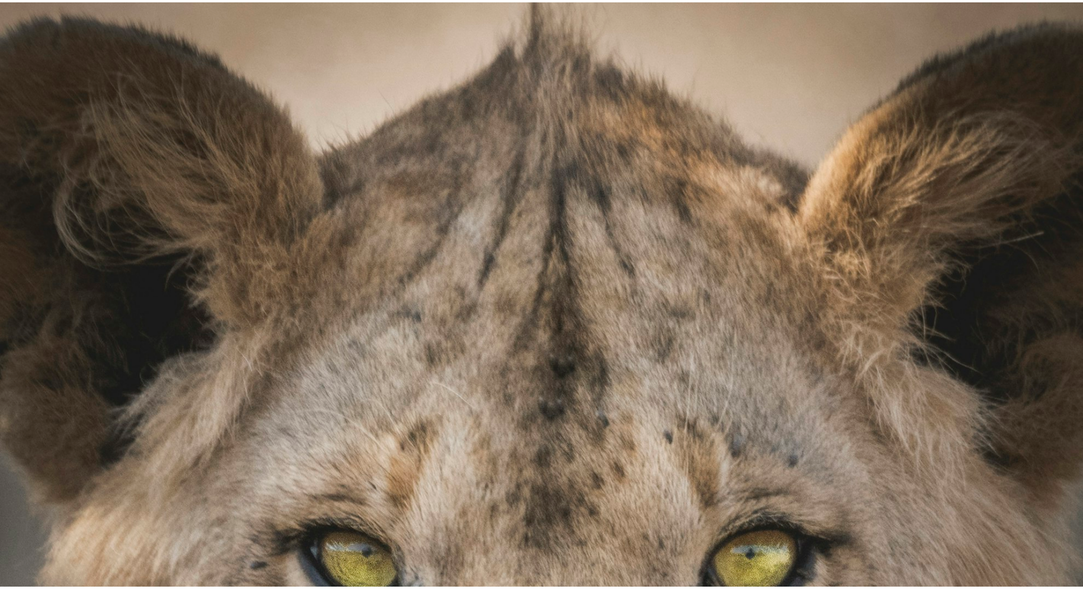
scroll to position [361, 0]
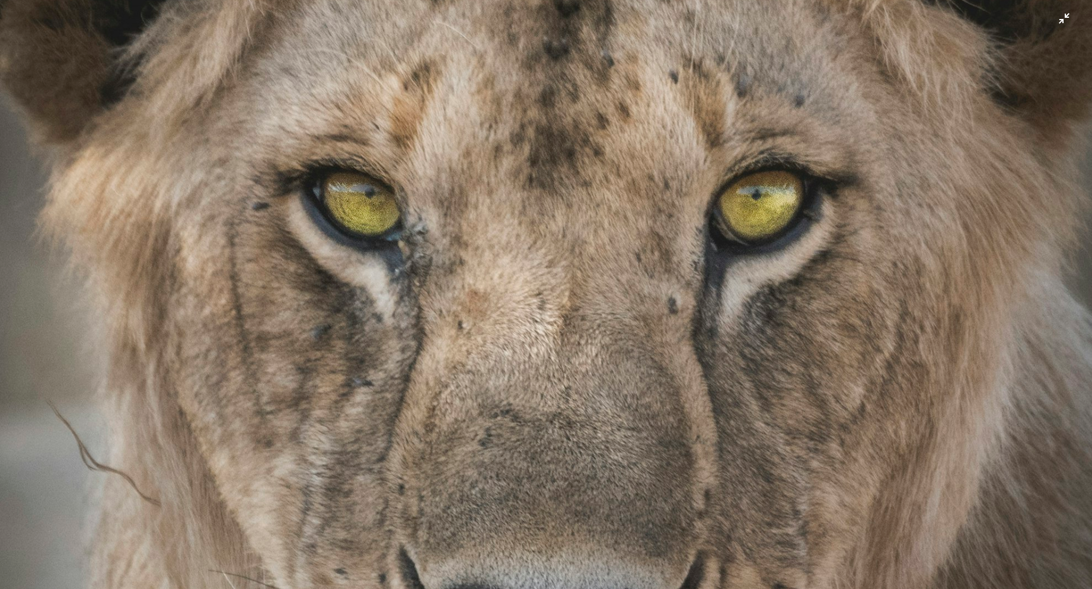
click at [1056, 21] on img "Zoom arrière sur cette image" at bounding box center [545, 304] width 1093 height 1332
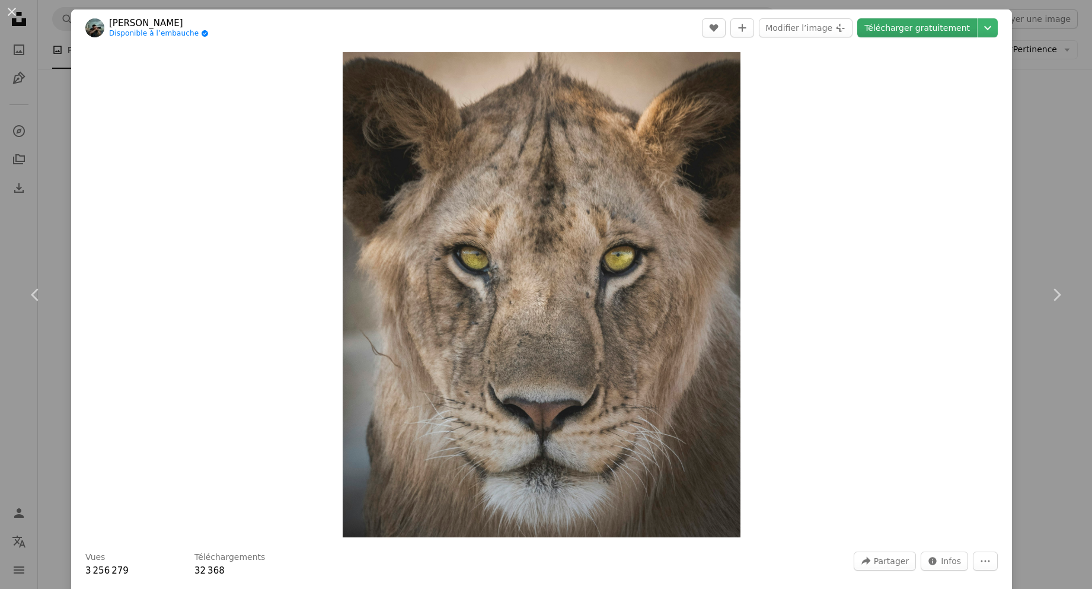
click at [940, 30] on link "Télécharger gratuitement" at bounding box center [917, 27] width 120 height 19
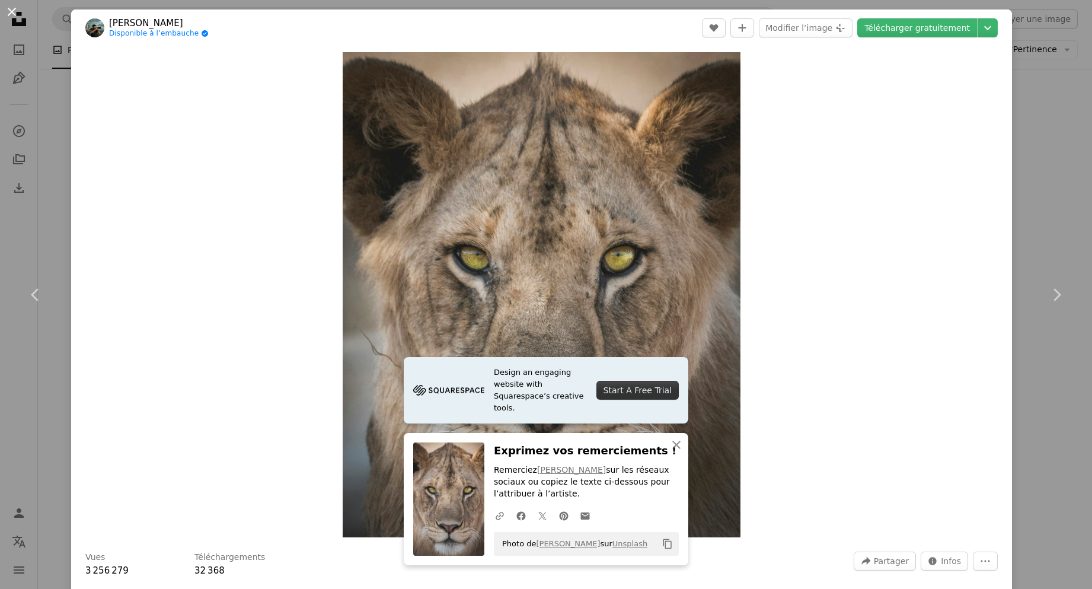
click at [17, 12] on button "An X shape" at bounding box center [12, 12] width 14 height 14
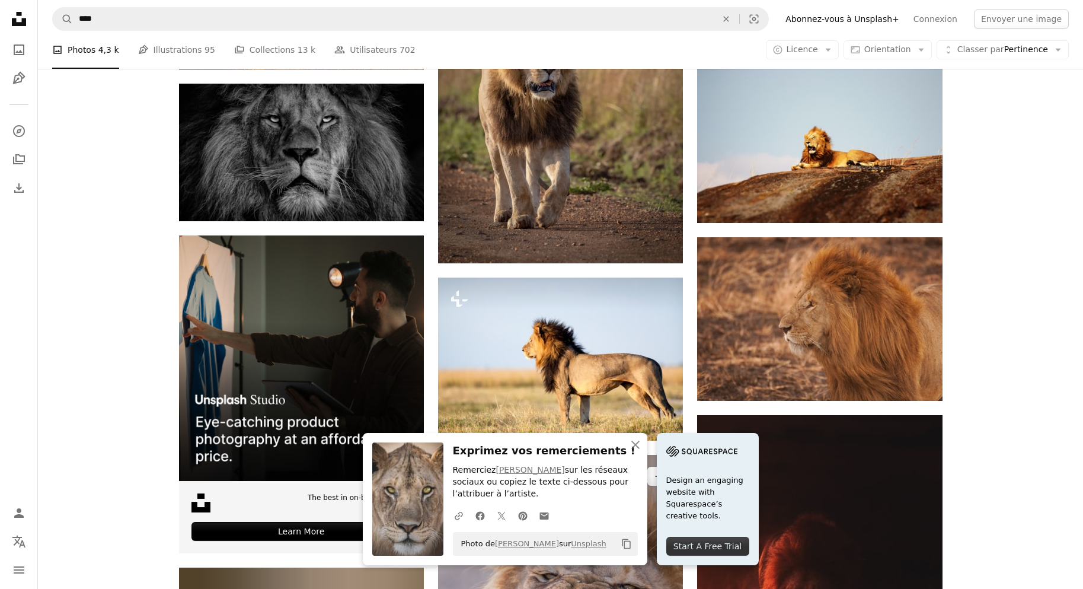
scroll to position [2845, 0]
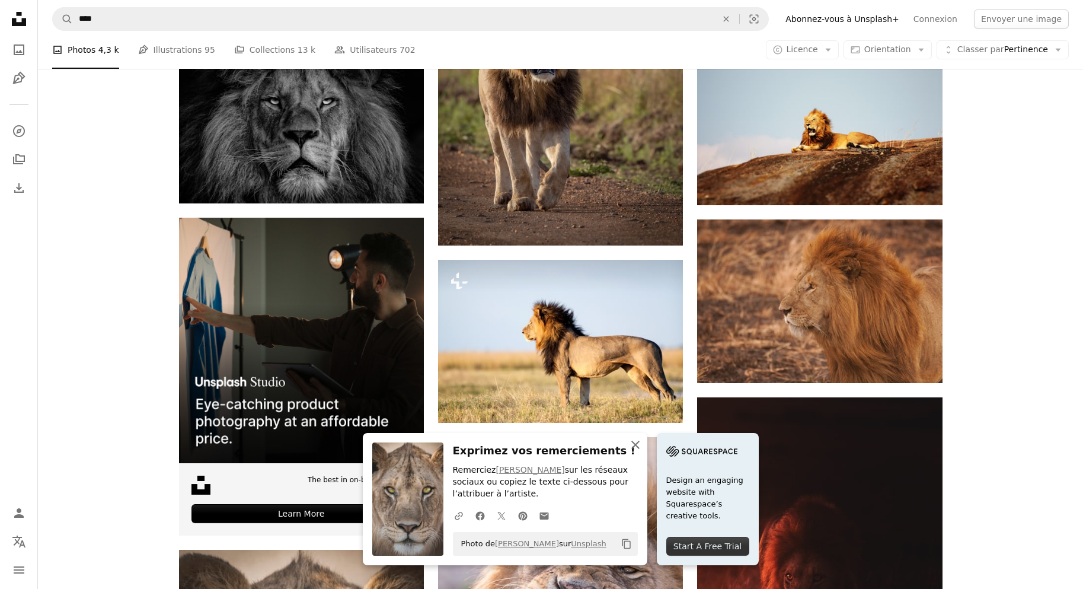
click at [642, 447] on icon "An X shape" at bounding box center [635, 444] width 14 height 14
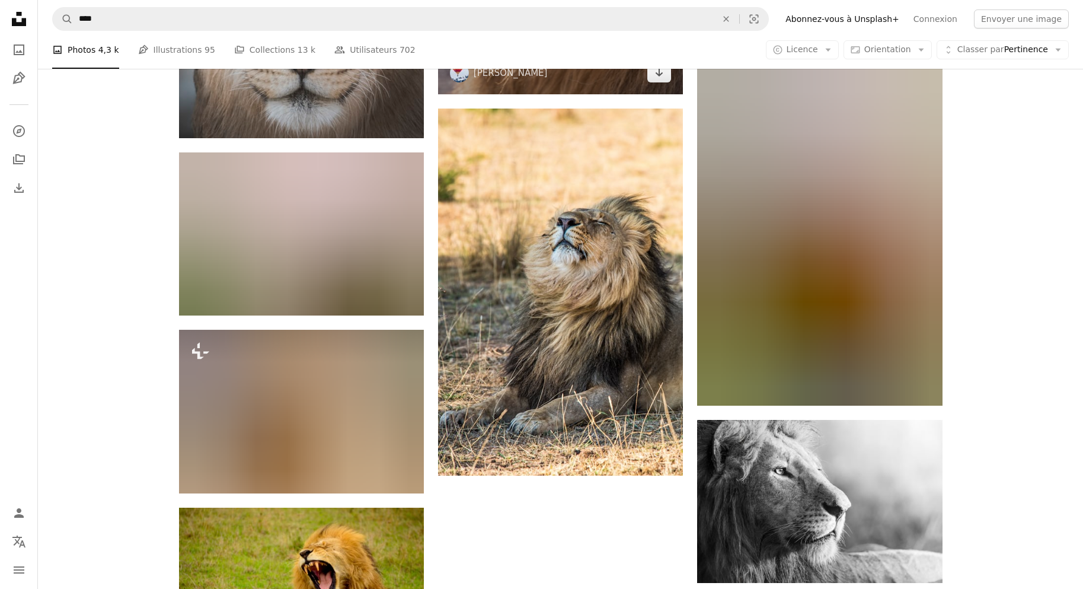
scroll to position [3556, 0]
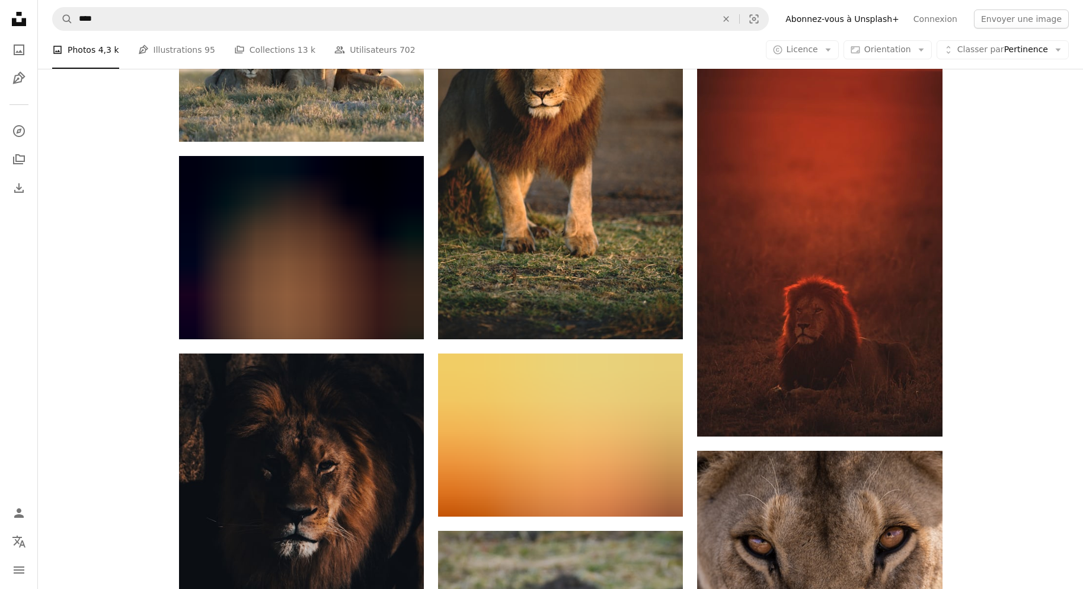
scroll to position [4504, 0]
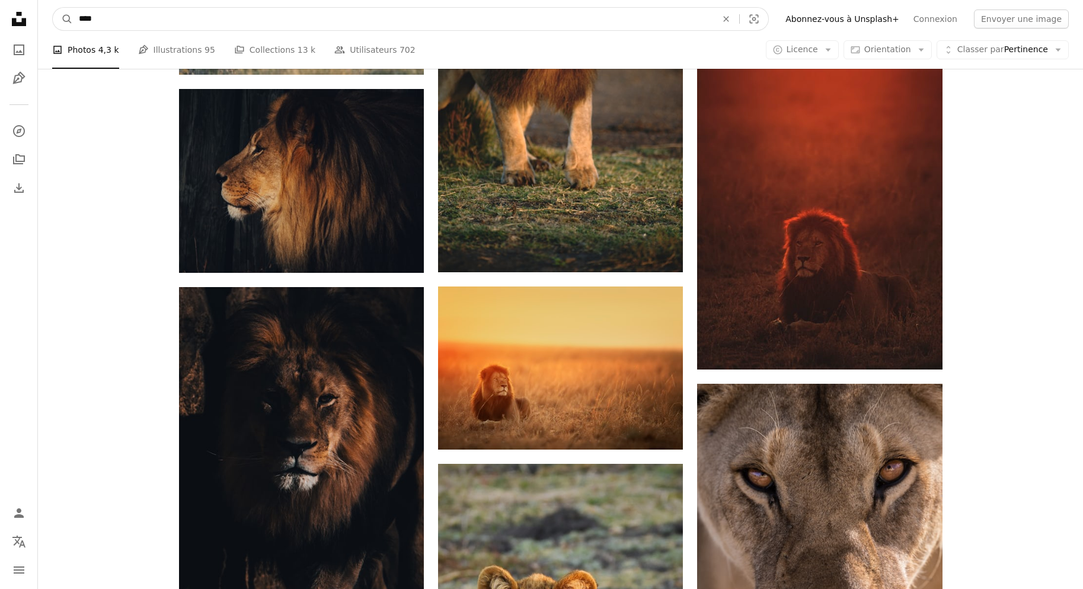
click at [181, 17] on input "****" at bounding box center [393, 19] width 640 height 23
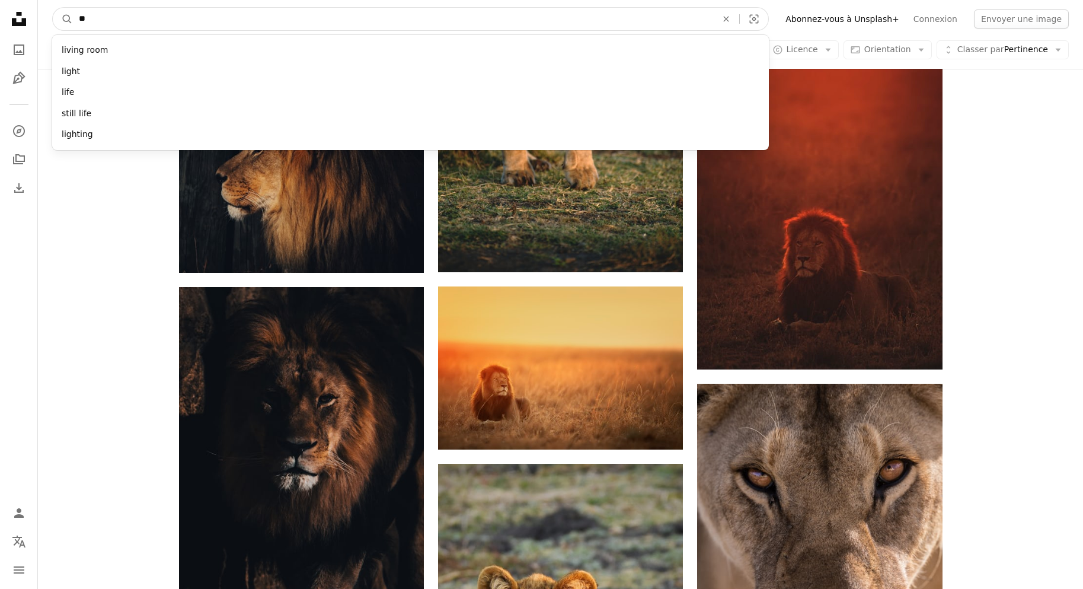
type input "*"
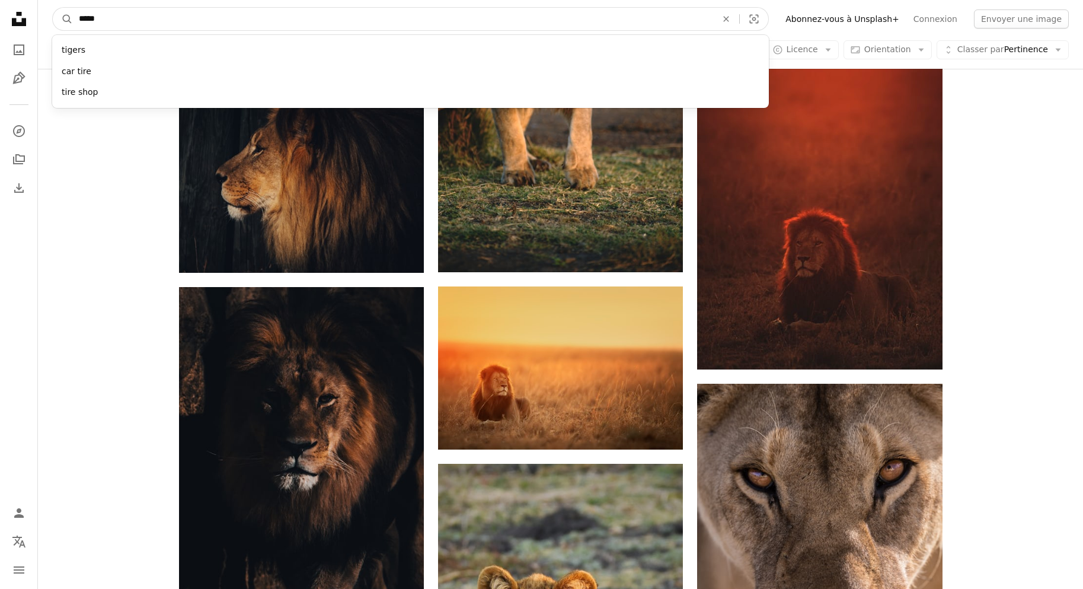
type input "*****"
click at [53, 8] on button "A magnifying glass" at bounding box center [63, 19] width 20 height 23
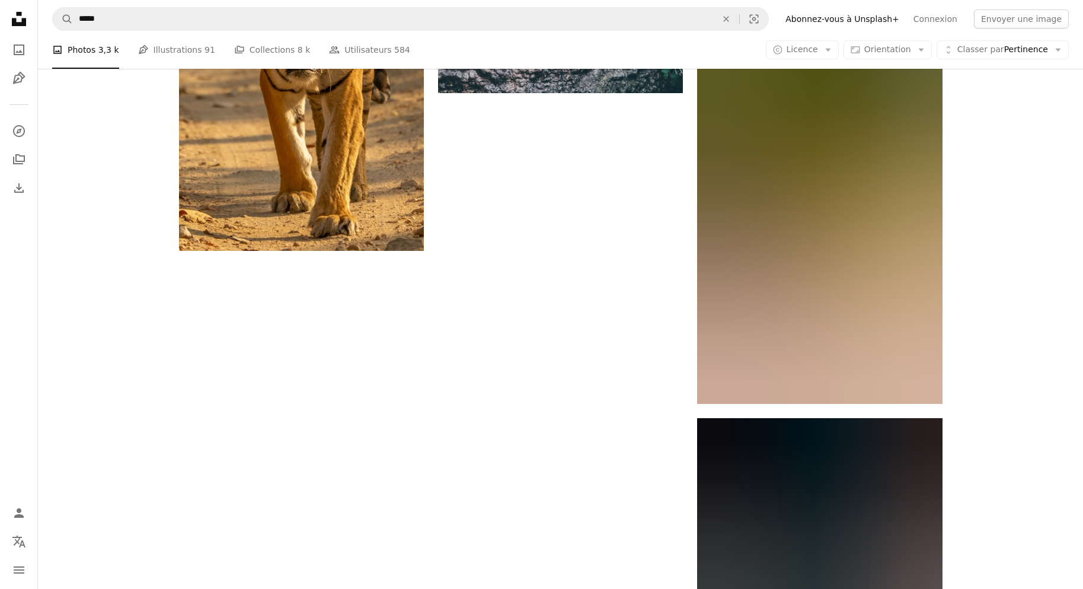
scroll to position [1926, 0]
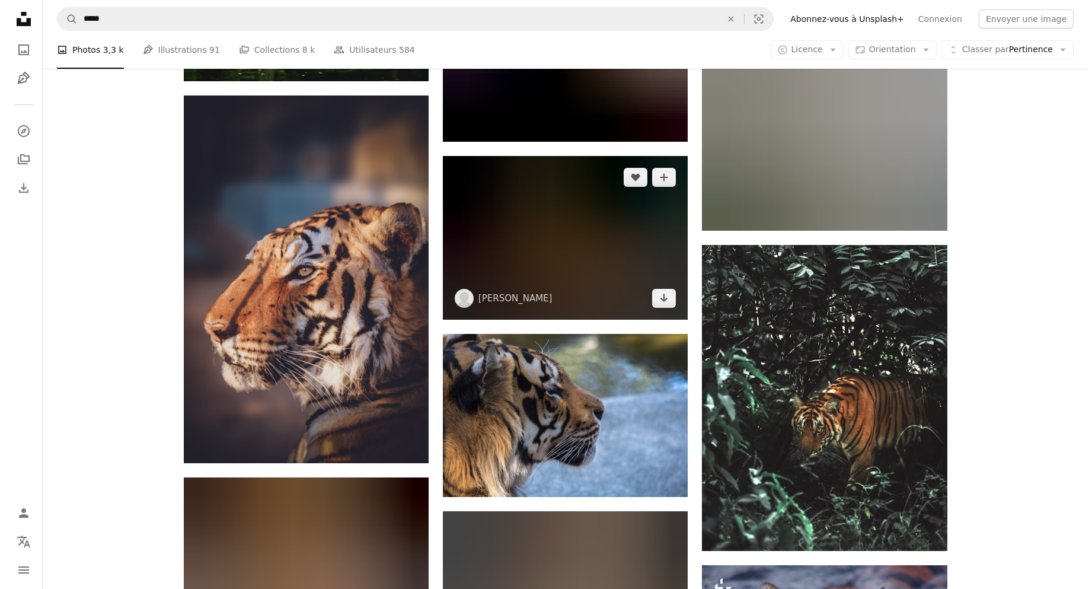
scroll to position [8801, 0]
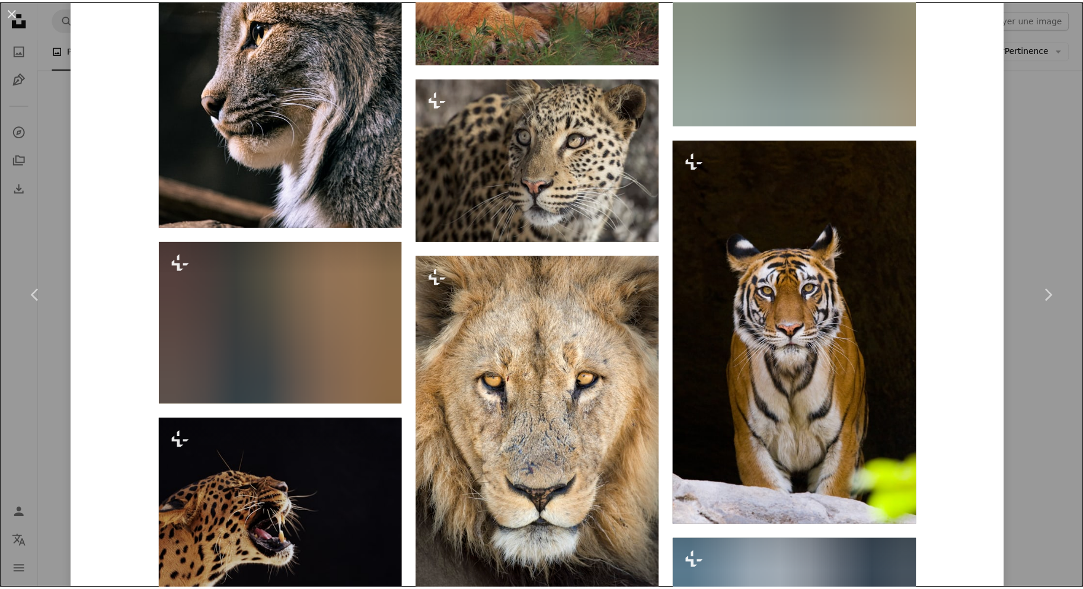
scroll to position [1719, 0]
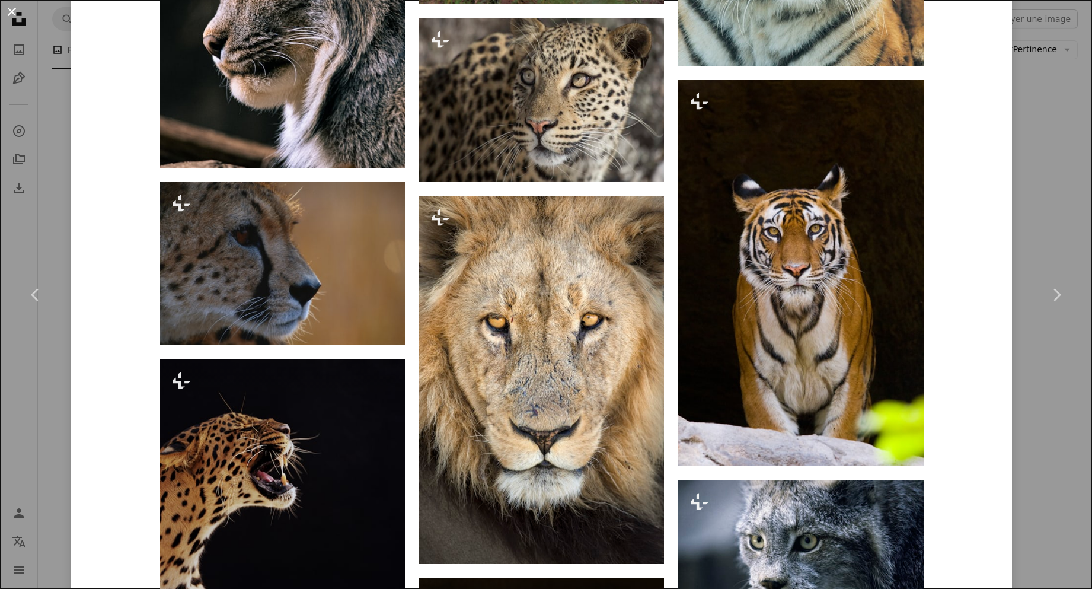
click at [9, 8] on button "An X shape" at bounding box center [12, 12] width 14 height 14
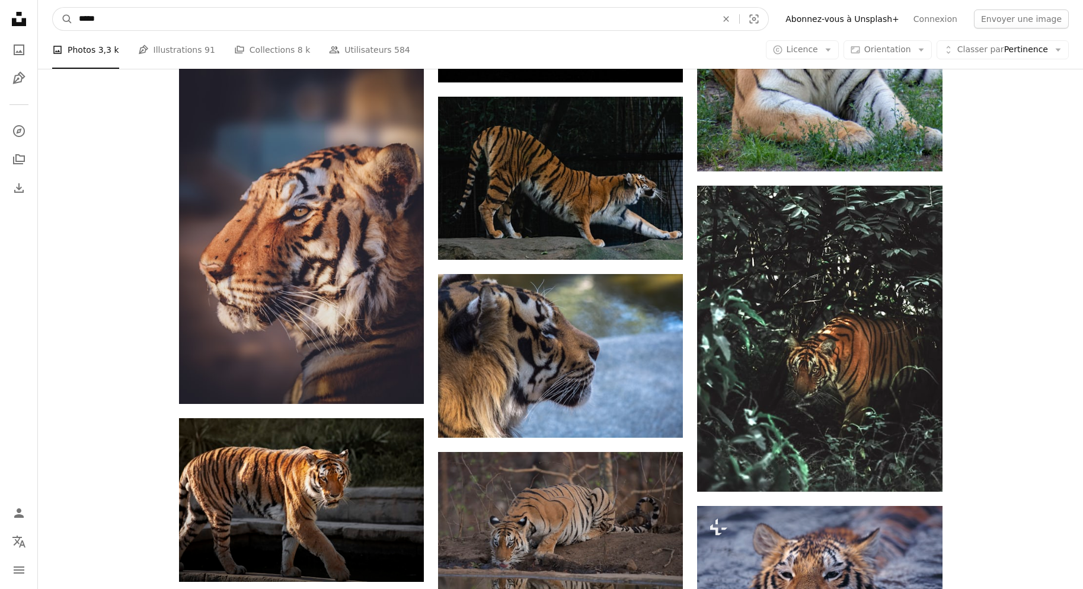
click at [106, 16] on input "*****" at bounding box center [393, 19] width 640 height 23
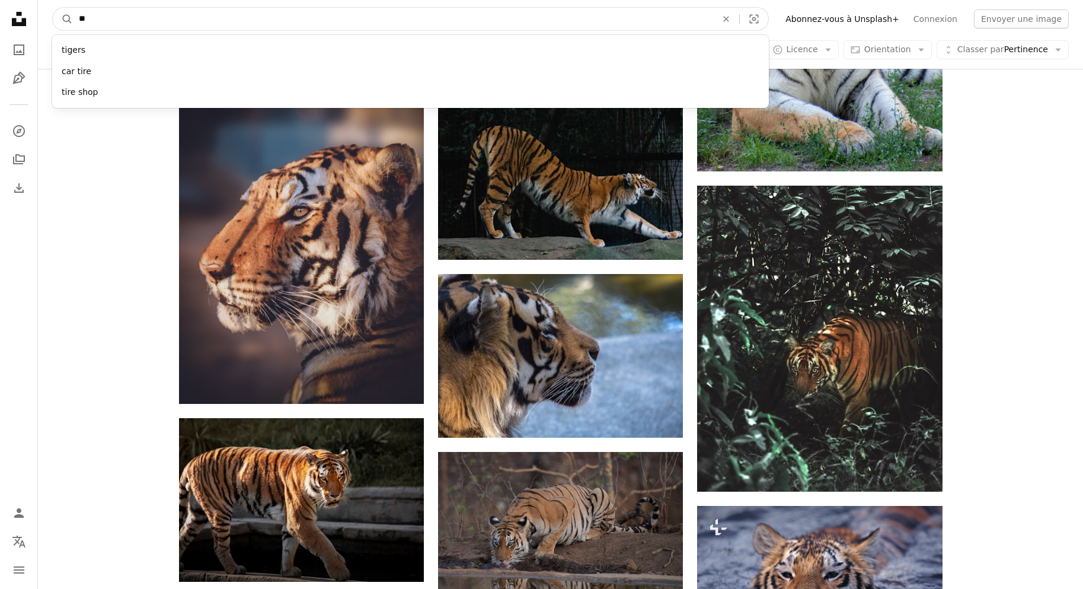
type input "*"
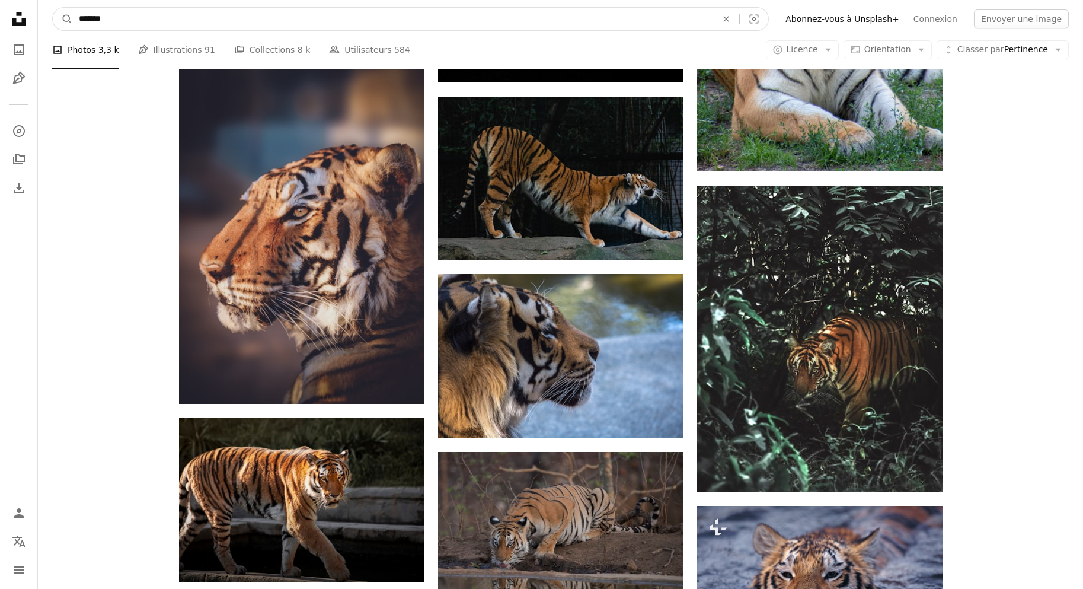
type input "*******"
click at [53, 8] on button "A magnifying glass" at bounding box center [63, 19] width 20 height 23
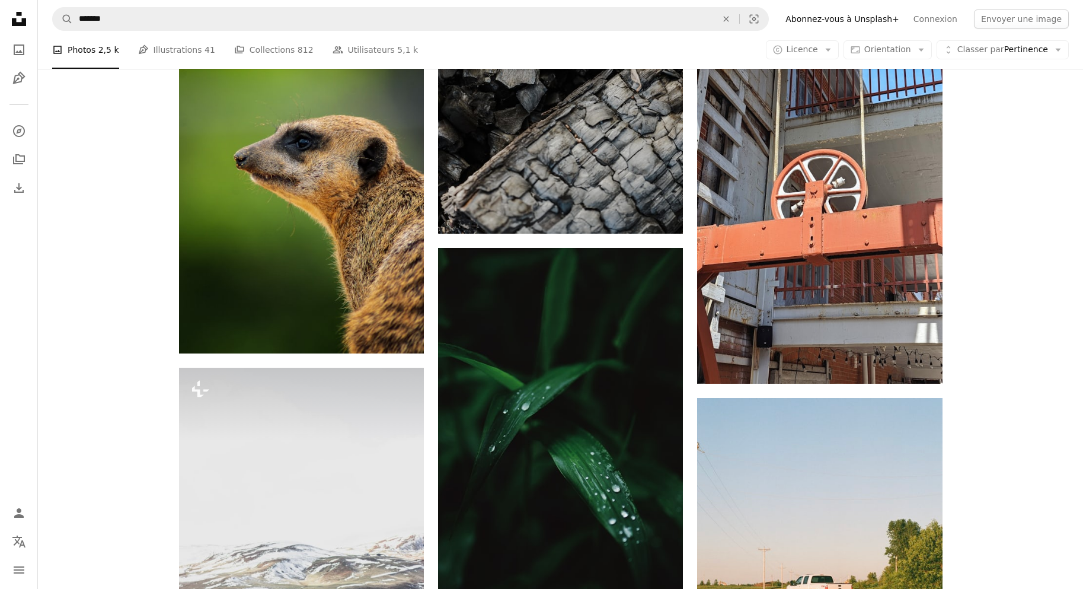
scroll to position [1660, 0]
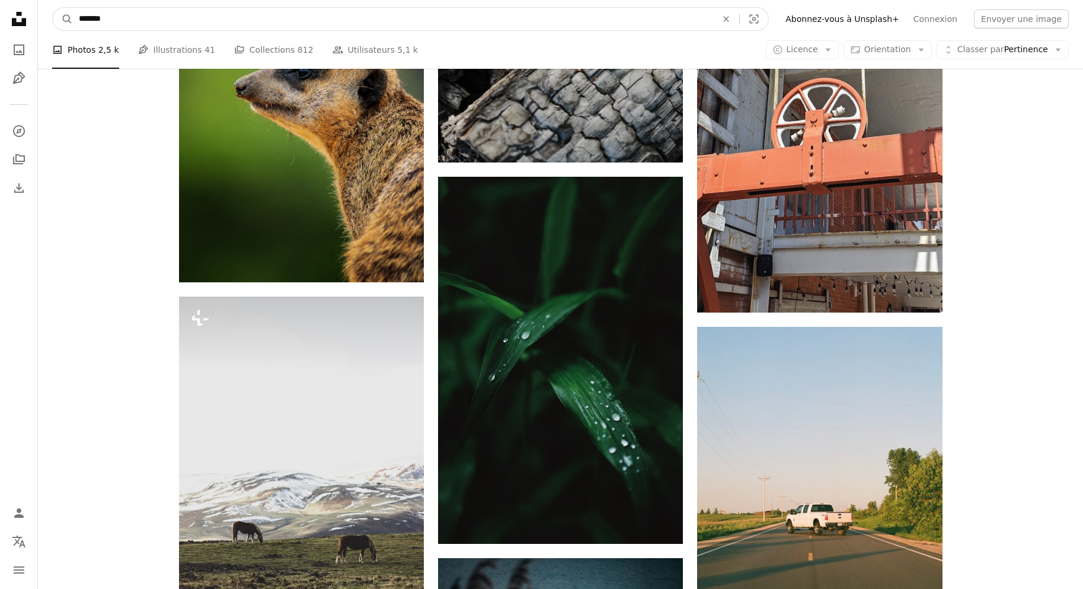
click at [114, 20] on input "*******" at bounding box center [393, 19] width 640 height 23
type input "**********"
click at [53, 8] on button "A magnifying glass" at bounding box center [63, 19] width 20 height 23
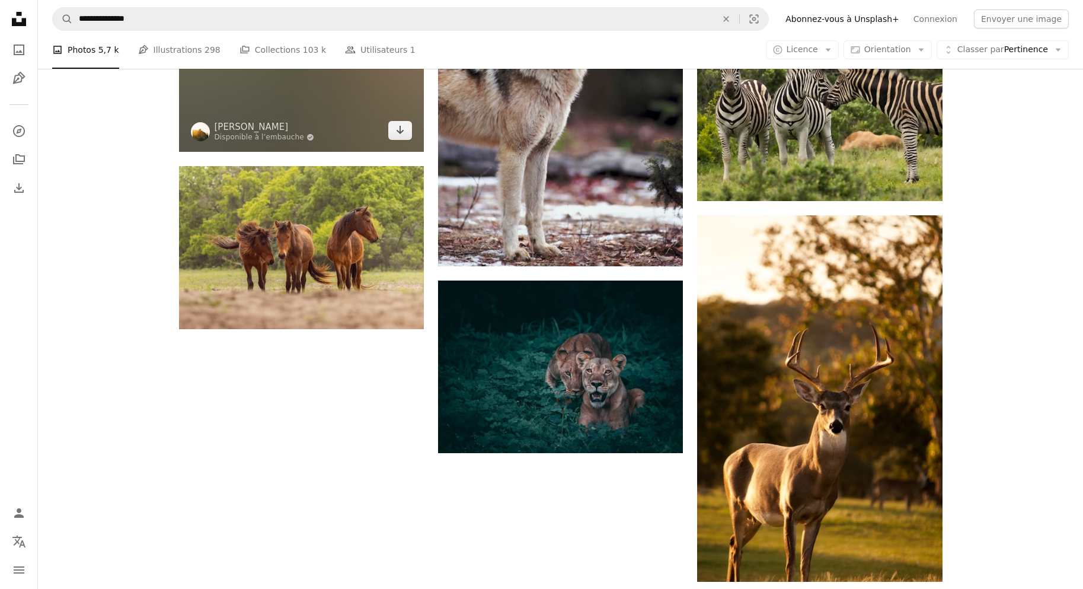
scroll to position [1956, 0]
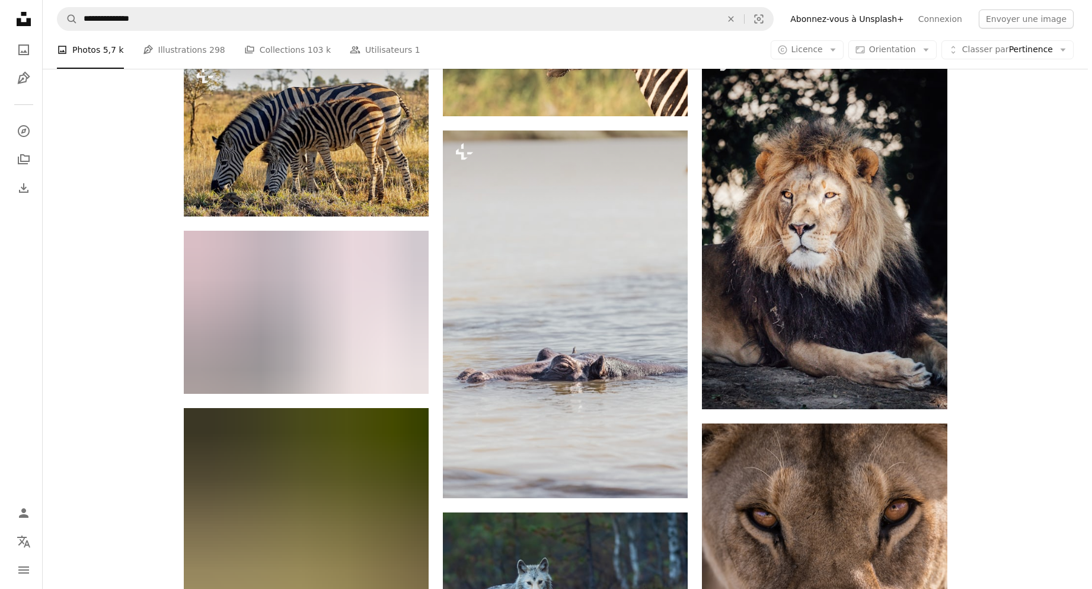
scroll to position [5690, 0]
